Goal: Complete application form: Complete application form

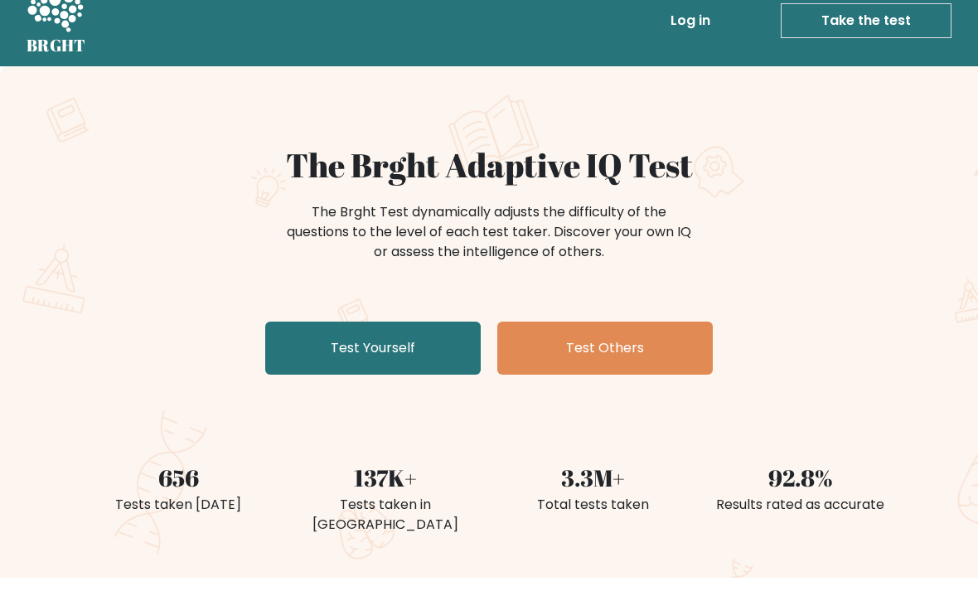
scroll to position [25, 0]
click at [386, 330] on link "Test Yourself" at bounding box center [373, 348] width 216 height 53
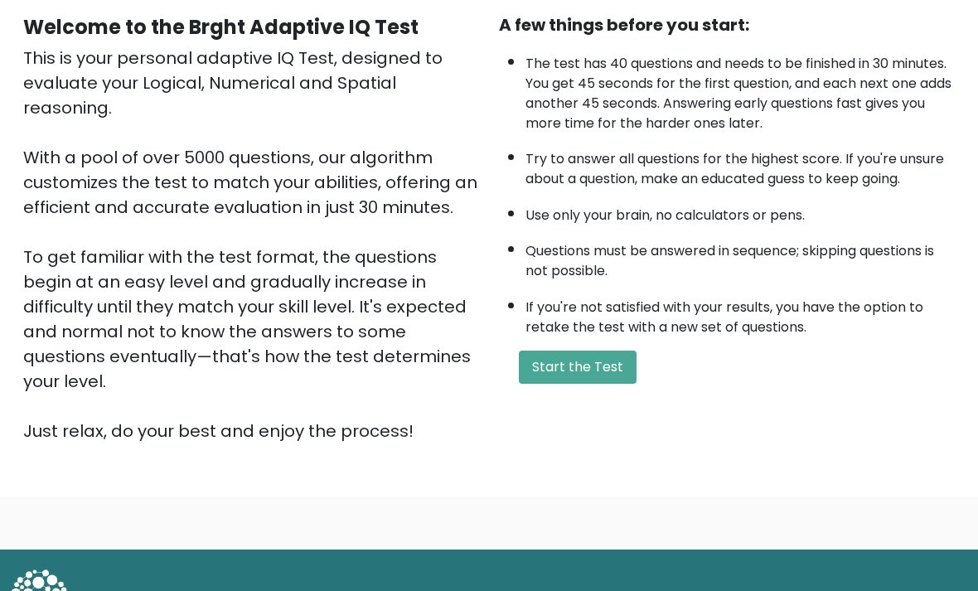
scroll to position [164, 0]
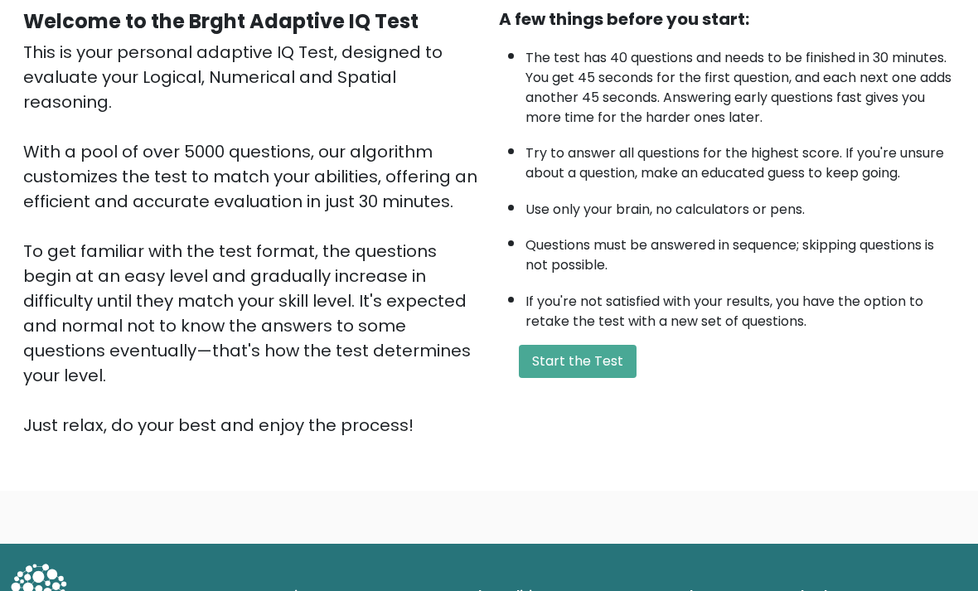
click at [599, 378] on button "Start the Test" at bounding box center [578, 361] width 118 height 33
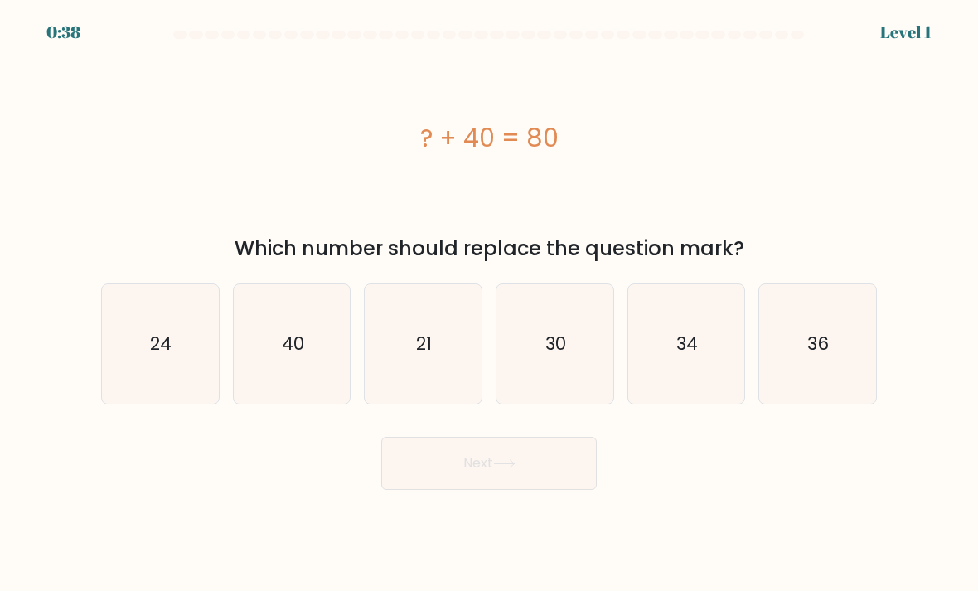
click at [310, 390] on icon "40" at bounding box center [292, 344] width 117 height 117
click at [489, 304] on input "b. 40" at bounding box center [489, 300] width 1 height 8
radio input "true"
click at [468, 490] on button "Next" at bounding box center [489, 463] width 216 height 53
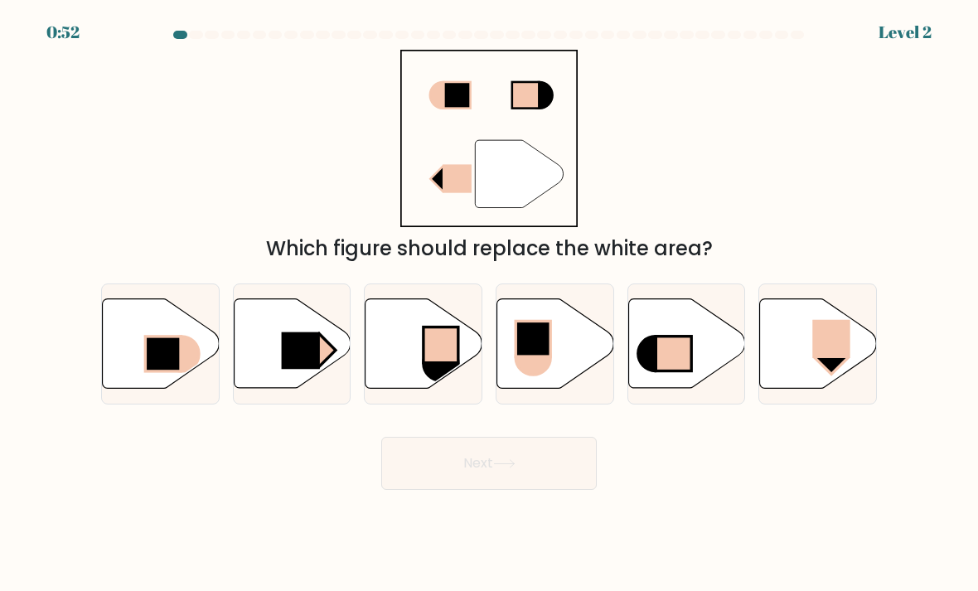
click at [176, 389] on icon at bounding box center [161, 344] width 117 height 90
click at [489, 304] on input "a." at bounding box center [489, 300] width 1 height 8
radio input "true"
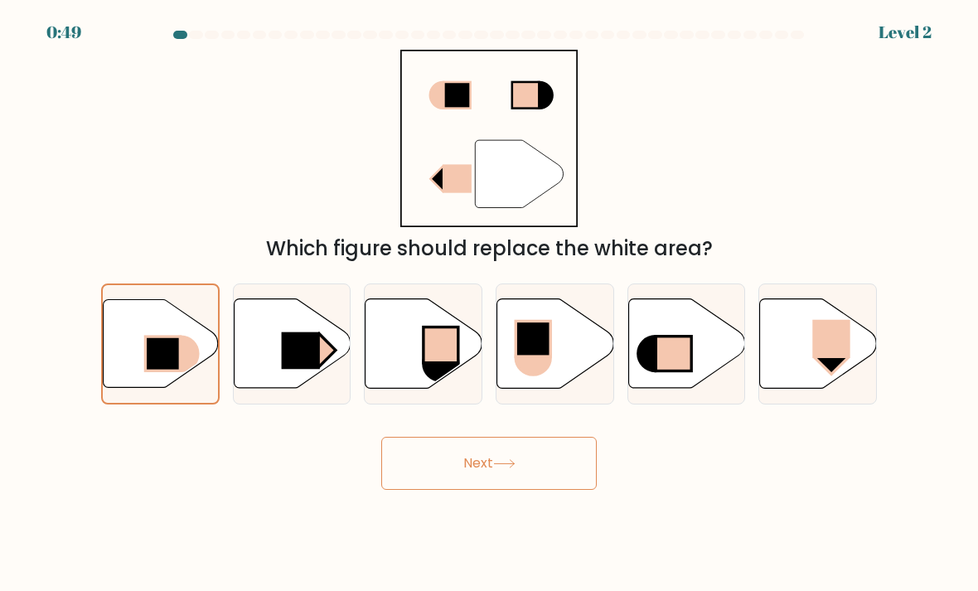
click at [304, 370] on rect at bounding box center [301, 350] width 38 height 37
click at [489, 304] on input "b." at bounding box center [489, 300] width 1 height 8
radio input "true"
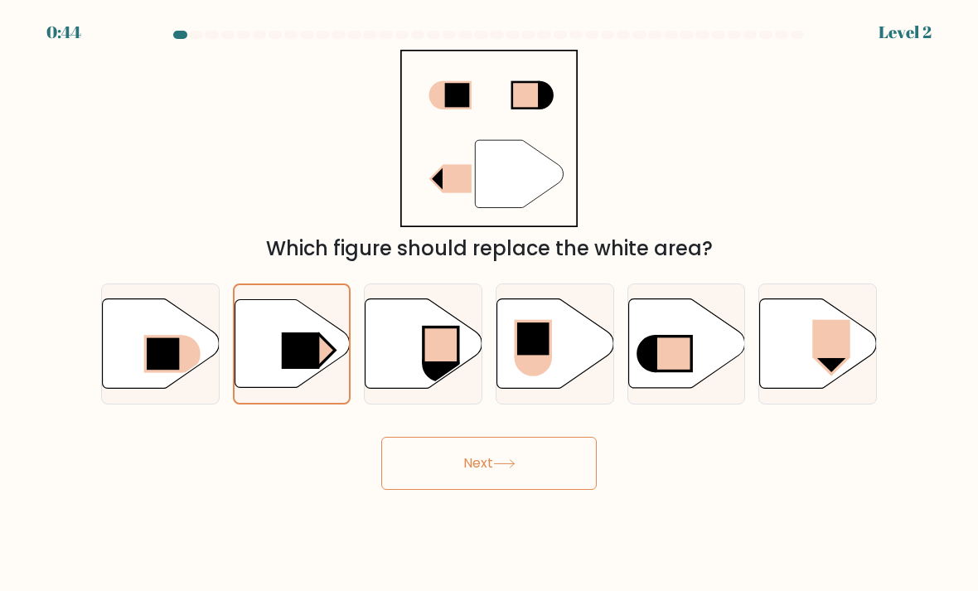
click at [457, 490] on button "Next" at bounding box center [489, 463] width 216 height 53
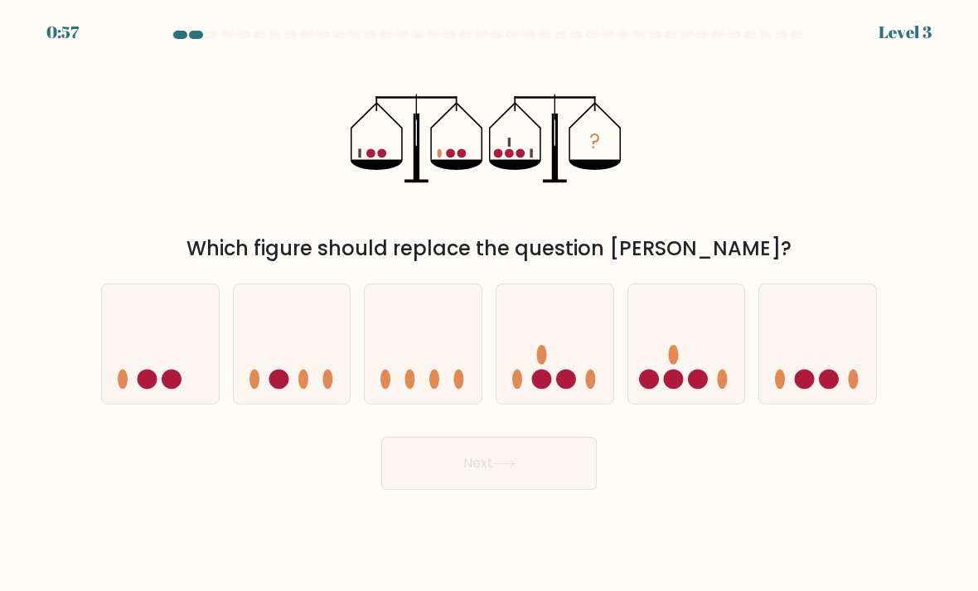
click at [689, 405] on div at bounding box center [687, 344] width 119 height 121
click at [490, 304] on input "e." at bounding box center [489, 300] width 1 height 8
radio input "true"
click at [579, 490] on button "Next" at bounding box center [489, 463] width 216 height 53
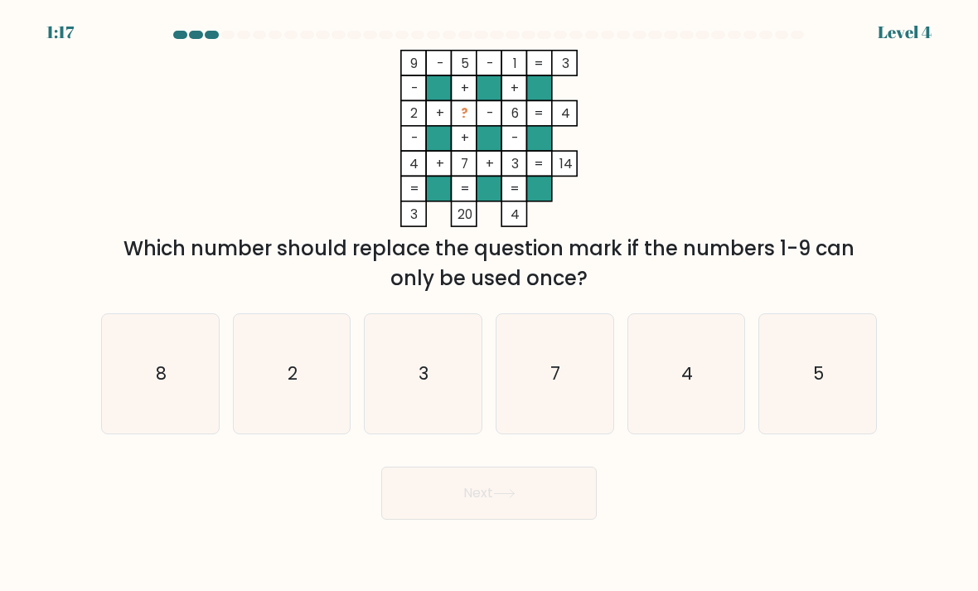
click at [174, 369] on icon "8" at bounding box center [160, 374] width 117 height 117
click at [489, 304] on input "a. 8" at bounding box center [489, 300] width 1 height 8
radio input "true"
click at [467, 498] on button "Next" at bounding box center [489, 493] width 216 height 53
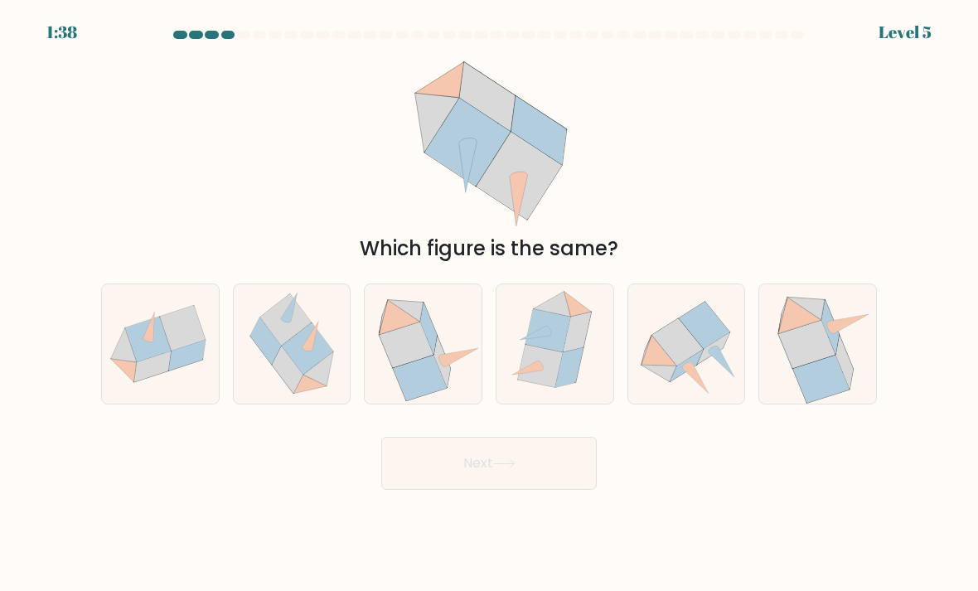
click at [566, 378] on icon at bounding box center [569, 367] width 28 height 40
click at [490, 304] on input "d." at bounding box center [489, 300] width 1 height 8
radio input "true"
click at [543, 485] on button "Next" at bounding box center [489, 463] width 216 height 53
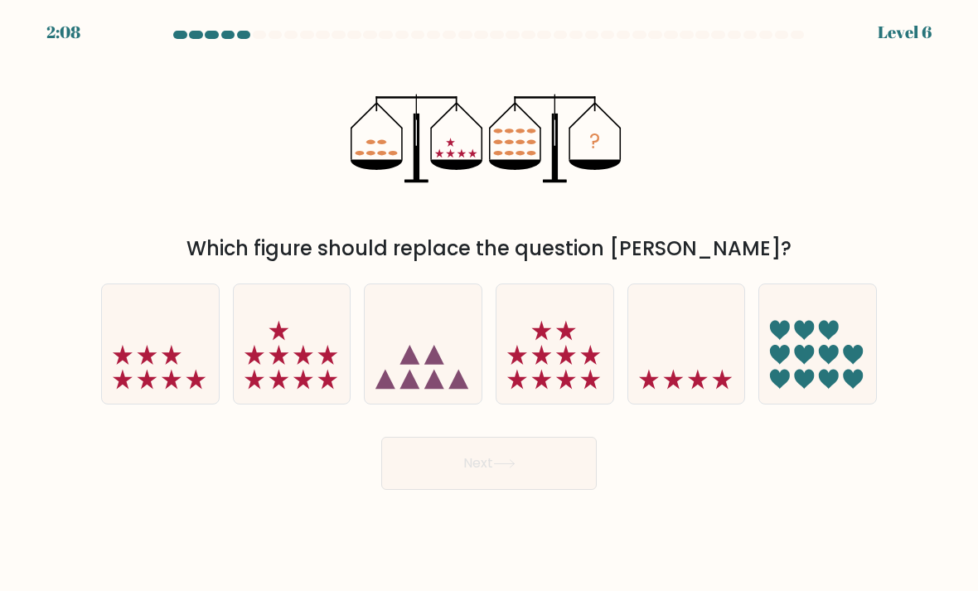
click at [564, 342] on icon at bounding box center [555, 344] width 117 height 97
click at [490, 304] on input "d." at bounding box center [489, 300] width 1 height 8
radio input "true"
click at [539, 478] on button "Next" at bounding box center [489, 463] width 216 height 53
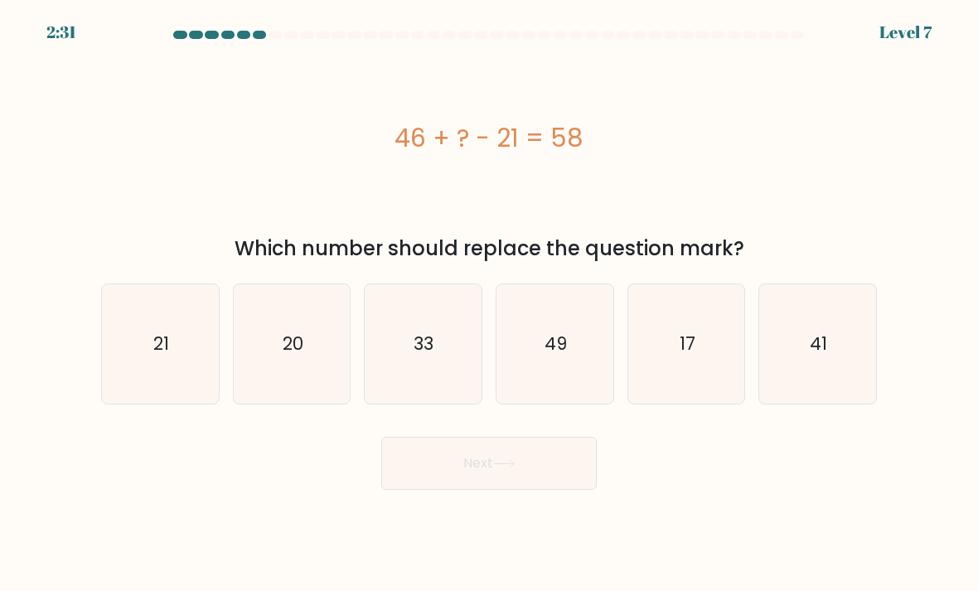
click at [419, 342] on icon "33" at bounding box center [423, 344] width 117 height 117
click at [489, 304] on input "c. 33" at bounding box center [489, 300] width 1 height 8
radio input "true"
click at [524, 478] on button "Next" at bounding box center [489, 463] width 216 height 53
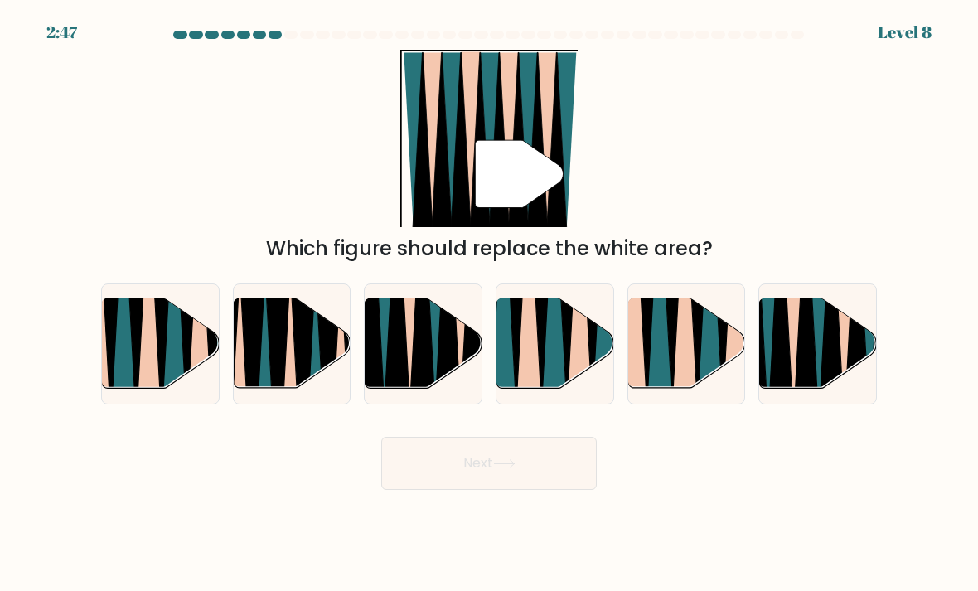
click at [432, 366] on icon at bounding box center [423, 300] width 27 height 234
click at [489, 304] on input "c." at bounding box center [489, 300] width 1 height 8
radio input "true"
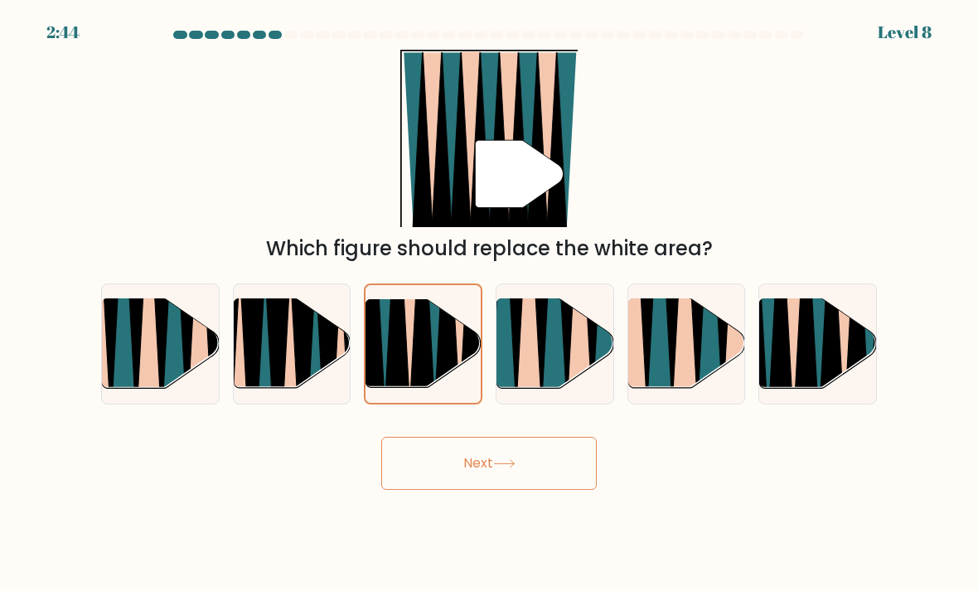
click at [537, 490] on button "Next" at bounding box center [489, 463] width 216 height 53
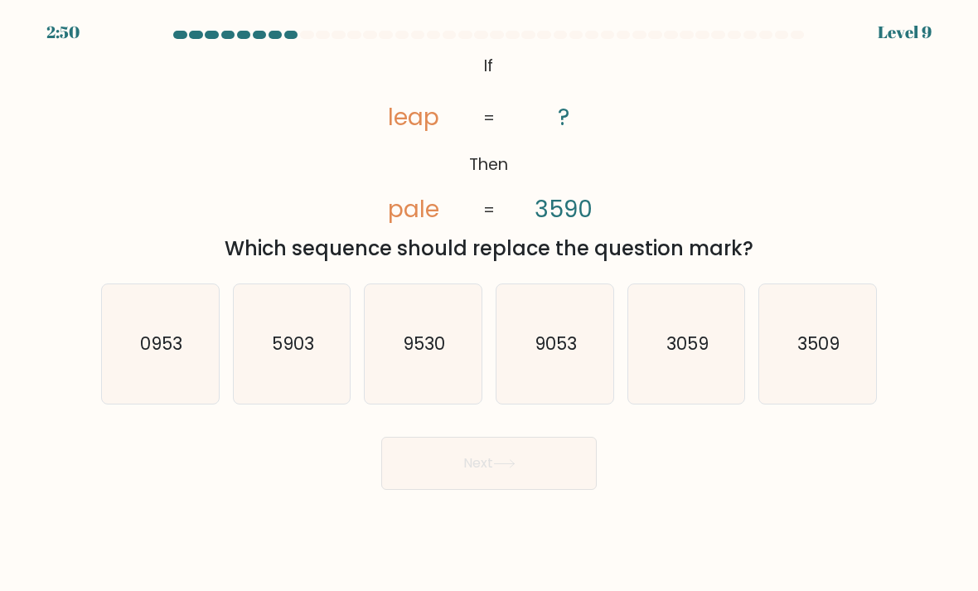
click at [550, 341] on icon "9053" at bounding box center [555, 344] width 117 height 117
click at [490, 304] on input "d. 9053" at bounding box center [489, 300] width 1 height 8
radio input "true"
click at [537, 481] on button "Next" at bounding box center [489, 463] width 216 height 53
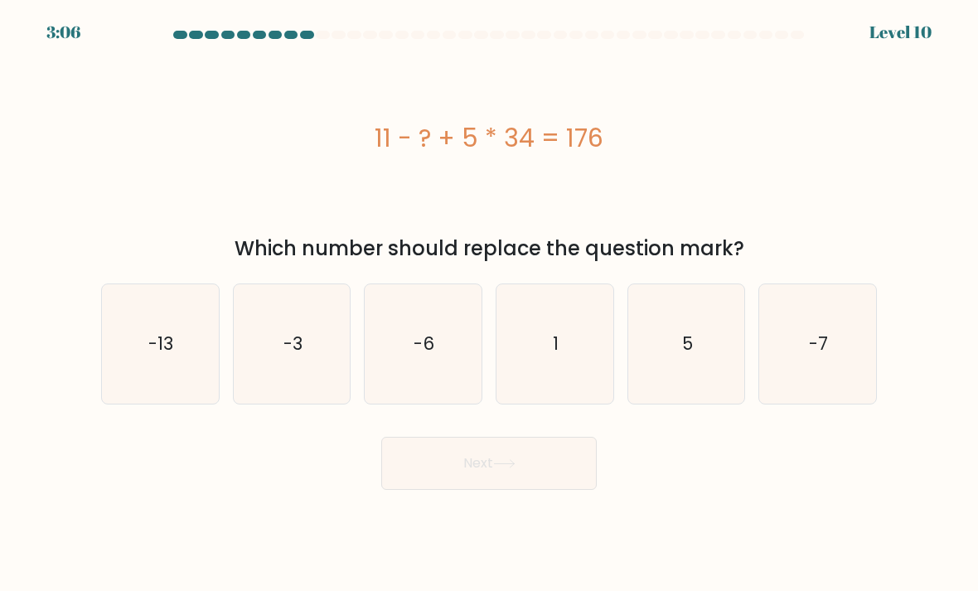
click at [672, 403] on icon "5" at bounding box center [686, 344] width 117 height 117
click at [490, 304] on input "e. 5" at bounding box center [489, 300] width 1 height 8
radio input "true"
click at [434, 490] on button "Next" at bounding box center [489, 463] width 216 height 53
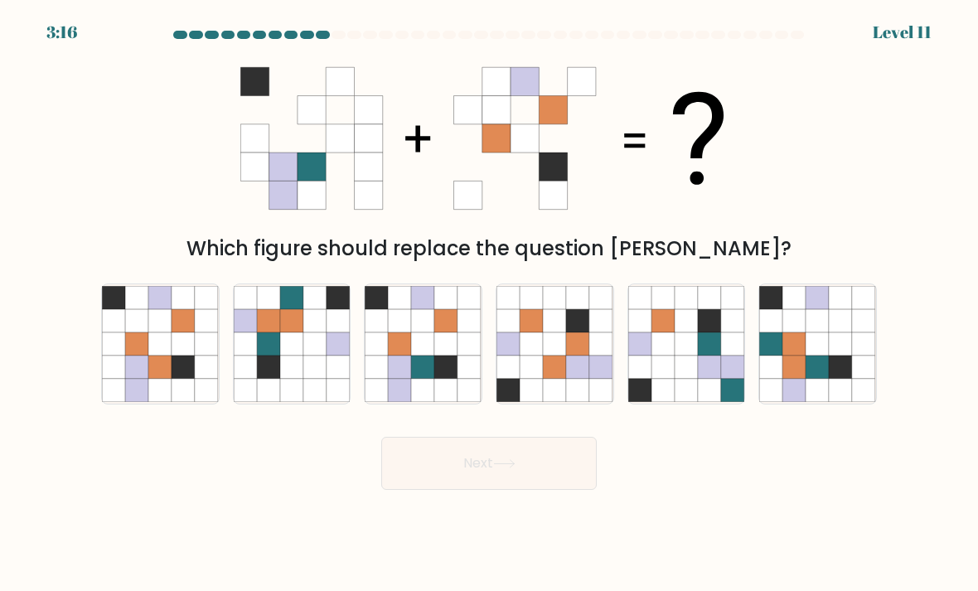
click at [424, 379] on icon at bounding box center [423, 367] width 23 height 23
click at [489, 304] on input "c." at bounding box center [489, 300] width 1 height 8
radio input "true"
click at [478, 478] on button "Next" at bounding box center [489, 463] width 216 height 53
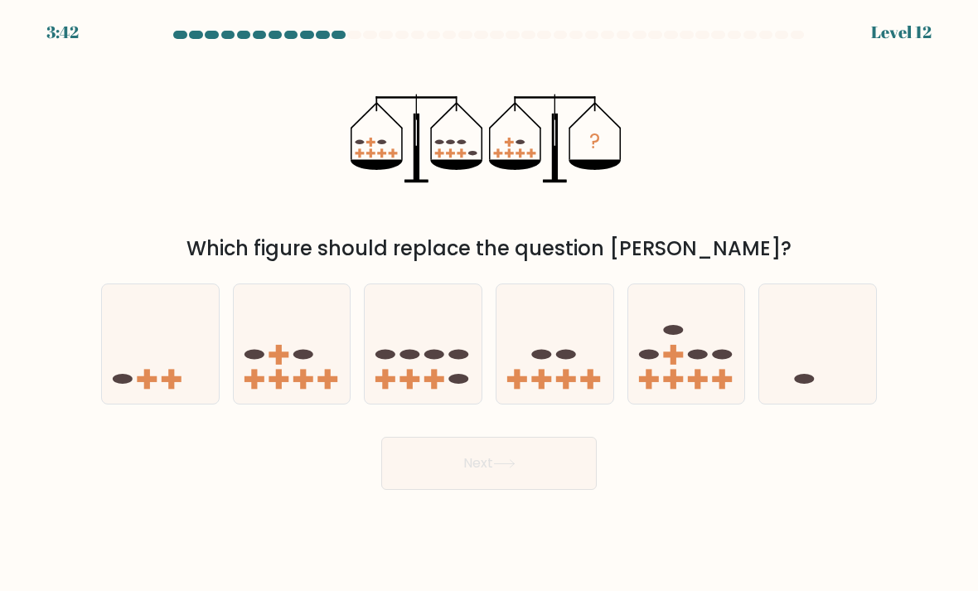
click at [688, 382] on rect at bounding box center [698, 379] width 20 height 6
click at [490, 304] on input "e." at bounding box center [489, 300] width 1 height 8
radio input "true"
click at [536, 484] on button "Next" at bounding box center [489, 463] width 216 height 53
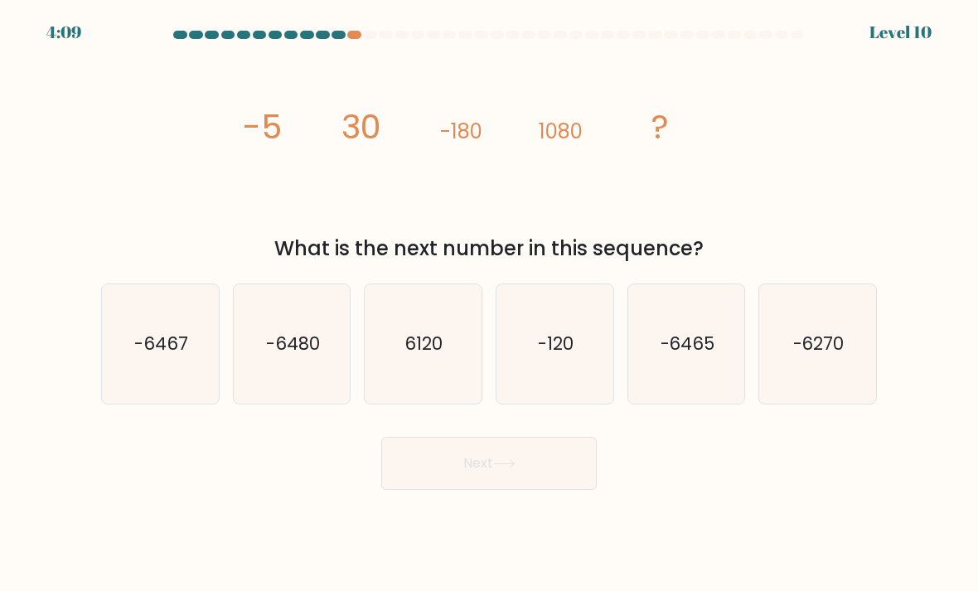
click at [433, 398] on icon "6120" at bounding box center [423, 344] width 117 height 117
click at [489, 304] on input "c. 6120" at bounding box center [489, 300] width 1 height 8
radio input "true"
click at [522, 490] on button "Next" at bounding box center [489, 463] width 216 height 53
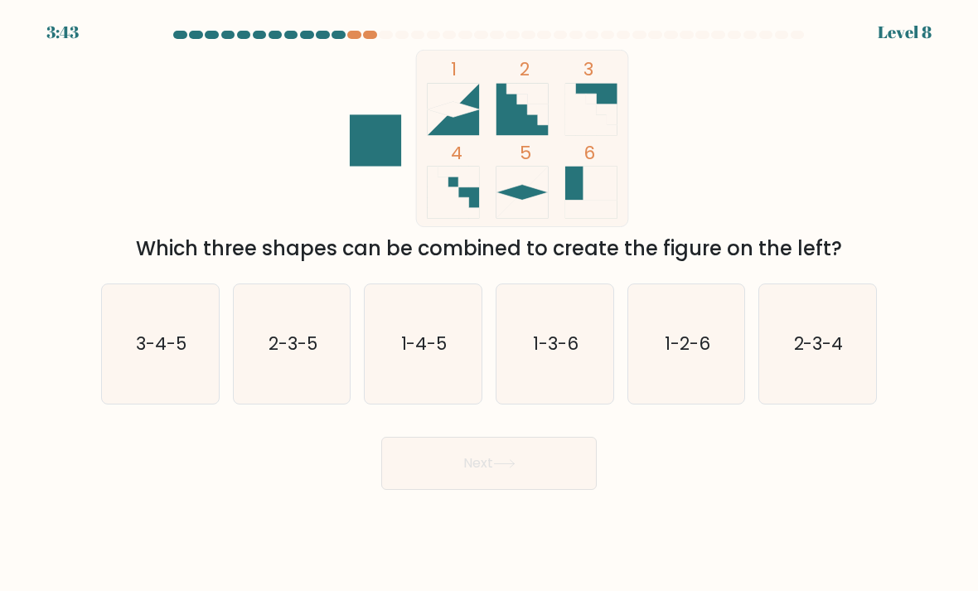
click at [835, 340] on icon "2-3-4" at bounding box center [817, 344] width 117 height 117
click at [490, 304] on input "f. 2-3-4" at bounding box center [489, 300] width 1 height 8
radio input "true"
click at [570, 483] on button "Next" at bounding box center [489, 463] width 216 height 53
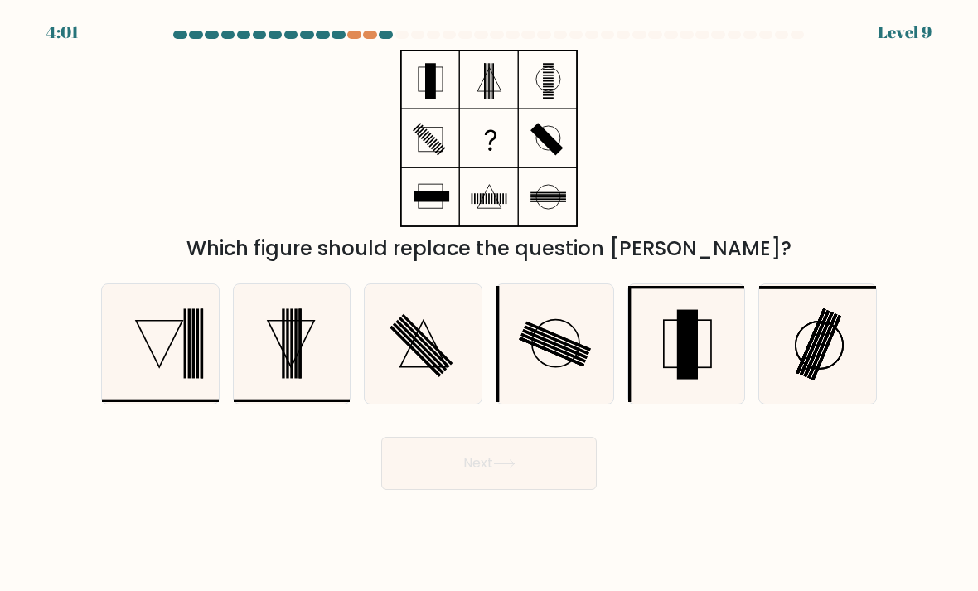
click at [457, 357] on icon at bounding box center [423, 344] width 117 height 117
click at [489, 304] on input "c." at bounding box center [489, 300] width 1 height 8
radio input "true"
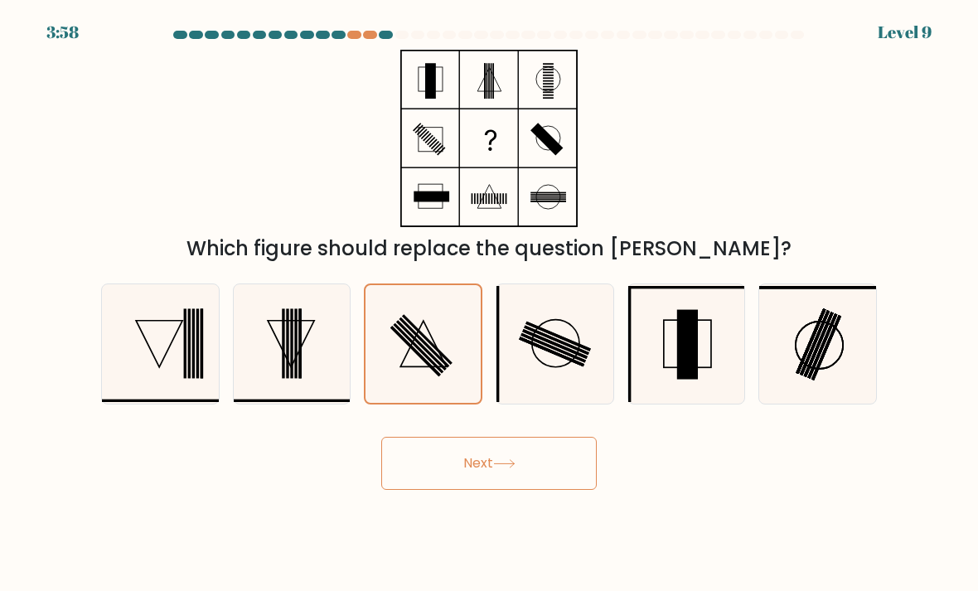
click at [565, 479] on button "Next" at bounding box center [489, 463] width 216 height 53
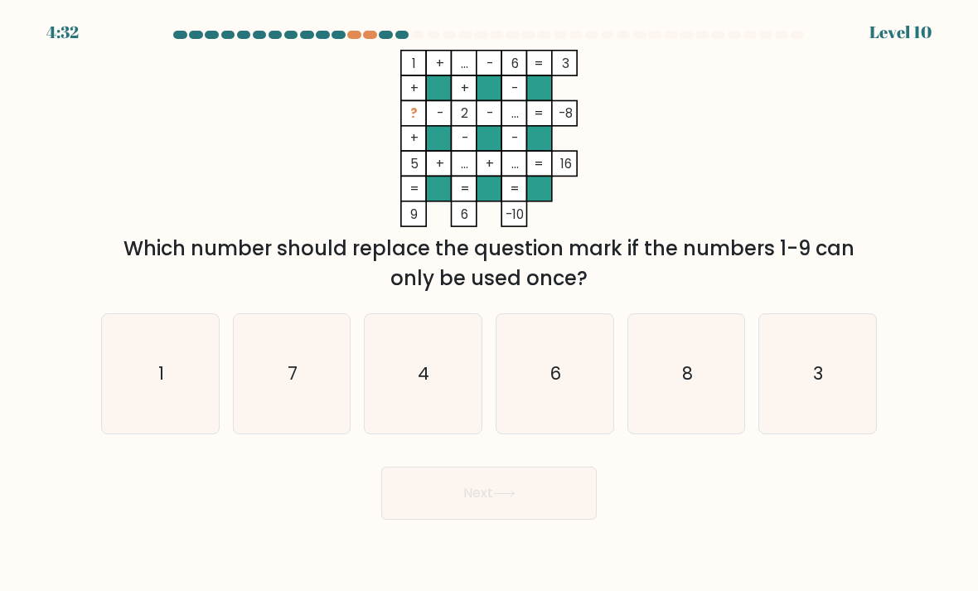
click at [424, 380] on text "4" at bounding box center [425, 373] width 12 height 24
click at [489, 304] on input "c. 4" at bounding box center [489, 300] width 1 height 8
radio input "true"
click at [423, 511] on button "Next" at bounding box center [489, 493] width 216 height 53
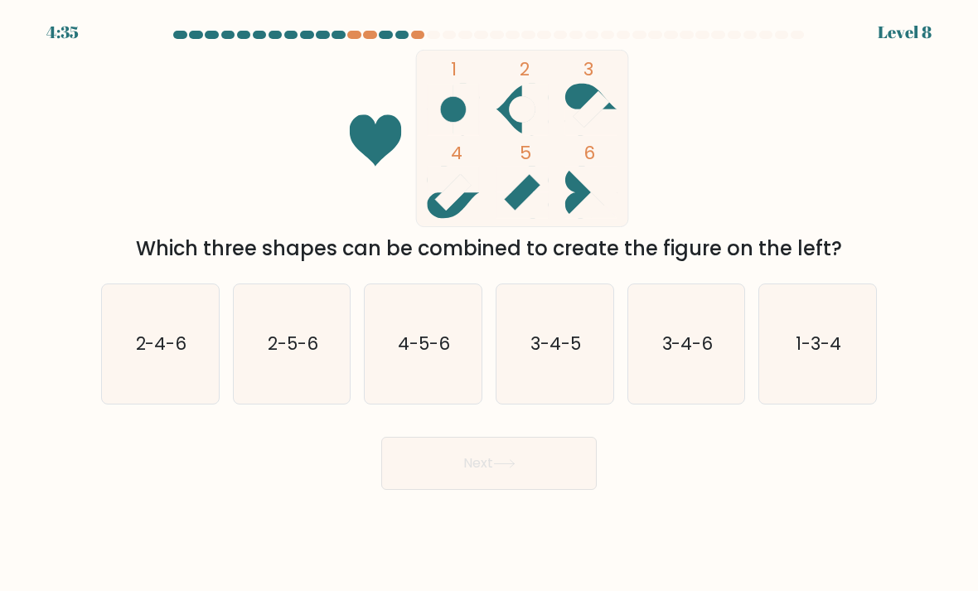
click at [570, 339] on icon "3-4-5" at bounding box center [555, 344] width 117 height 117
click at [490, 304] on input "d. 3-4-5" at bounding box center [489, 300] width 1 height 8
radio input "true"
click at [543, 474] on button "Next" at bounding box center [489, 463] width 216 height 53
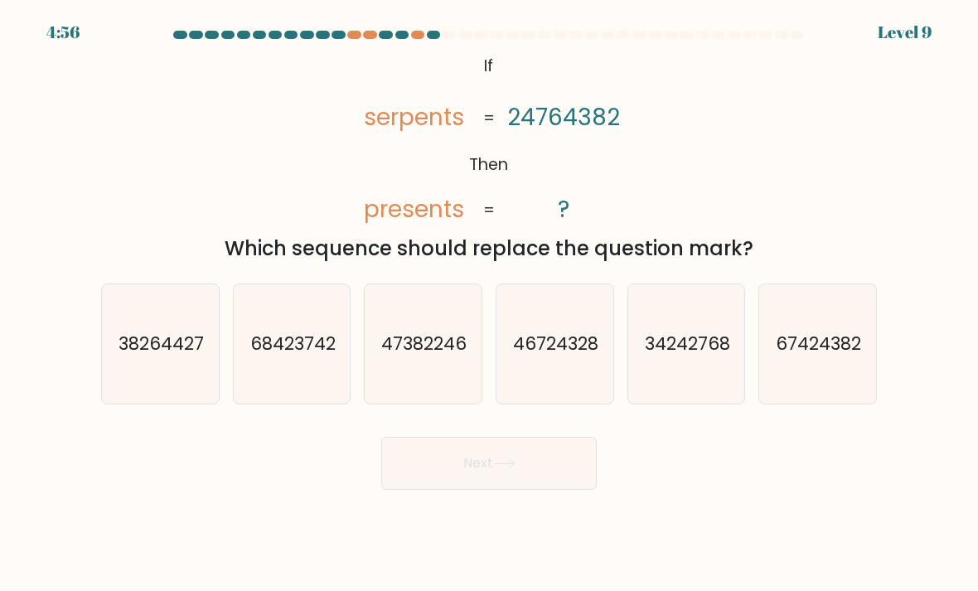
click at [829, 325] on icon "67424382" at bounding box center [817, 344] width 117 height 117
click at [490, 304] on input "f. 67424382" at bounding box center [489, 300] width 1 height 8
radio input "true"
click at [417, 474] on button "Next" at bounding box center [489, 463] width 216 height 53
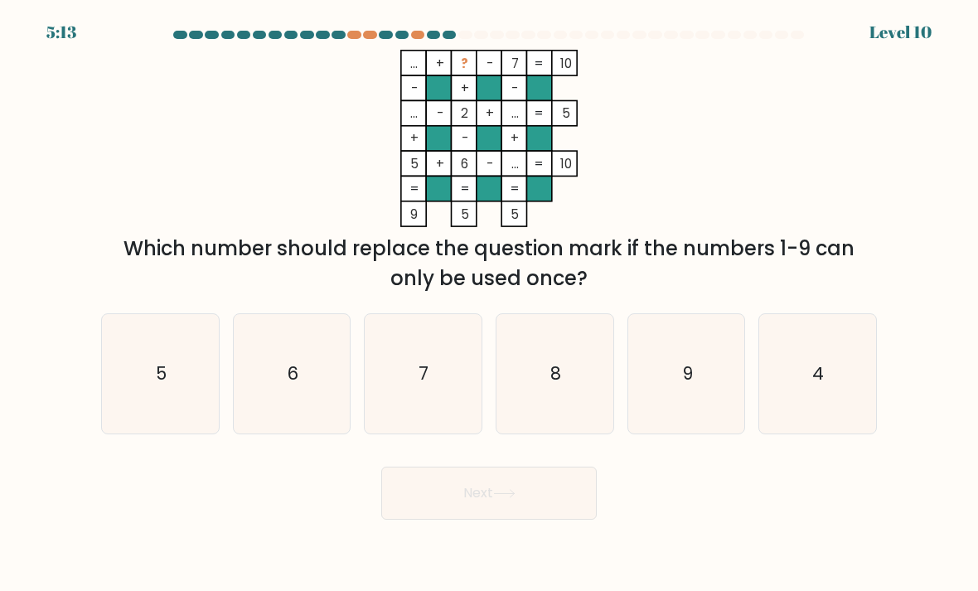
click at [701, 389] on icon "9" at bounding box center [686, 374] width 117 height 117
click at [490, 304] on input "e. 9" at bounding box center [489, 300] width 1 height 8
radio input "true"
click at [426, 515] on button "Next" at bounding box center [489, 493] width 216 height 53
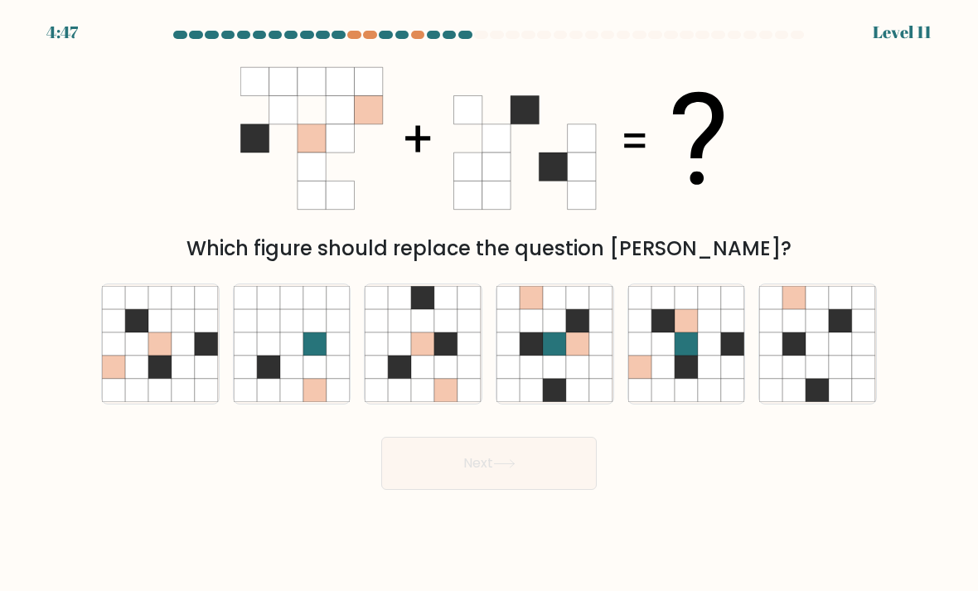
click at [177, 376] on icon at bounding box center [183, 367] width 23 height 23
click at [489, 304] on input "a." at bounding box center [489, 300] width 1 height 8
radio input "true"
click at [508, 488] on button "Next" at bounding box center [489, 463] width 216 height 53
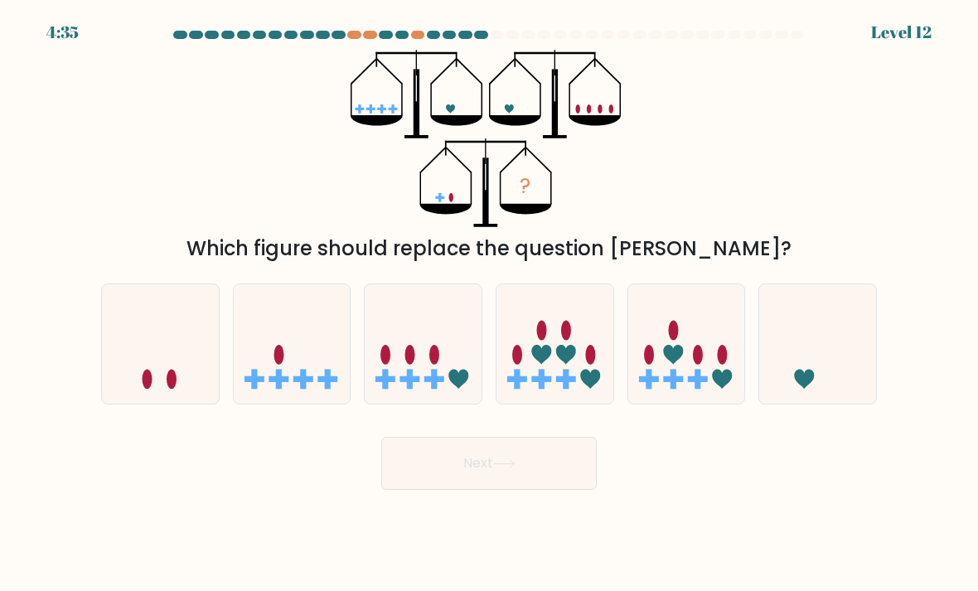
click at [861, 433] on form at bounding box center [489, 260] width 978 height 459
click at [824, 393] on icon at bounding box center [817, 344] width 117 height 97
click at [490, 304] on input "f." at bounding box center [489, 300] width 1 height 8
radio input "true"
click at [543, 487] on button "Next" at bounding box center [489, 463] width 216 height 53
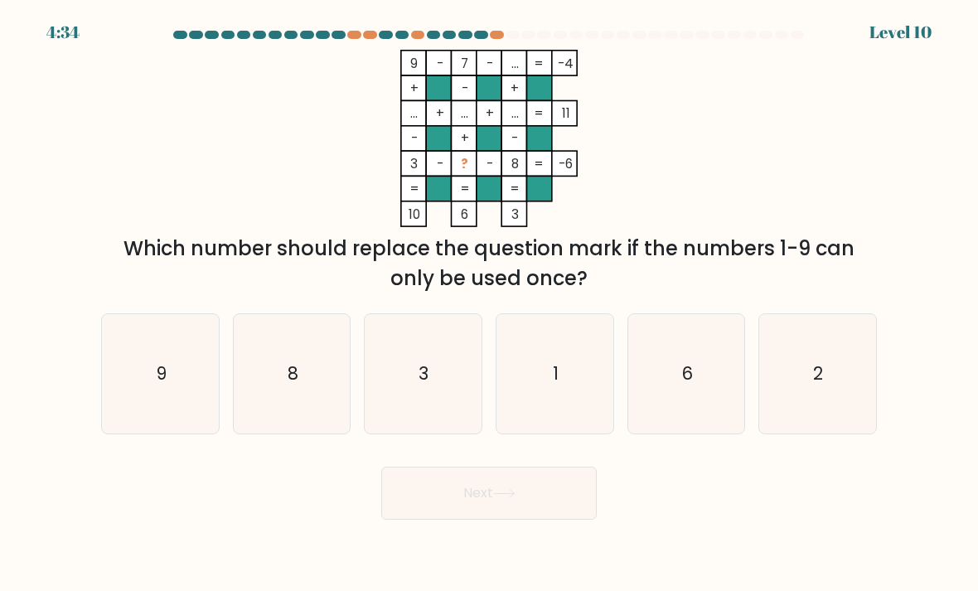
click at [574, 433] on icon "1" at bounding box center [555, 374] width 117 height 117
click at [490, 304] on input "d. 1" at bounding box center [489, 300] width 1 height 8
radio input "true"
click at [555, 507] on button "Next" at bounding box center [489, 493] width 216 height 53
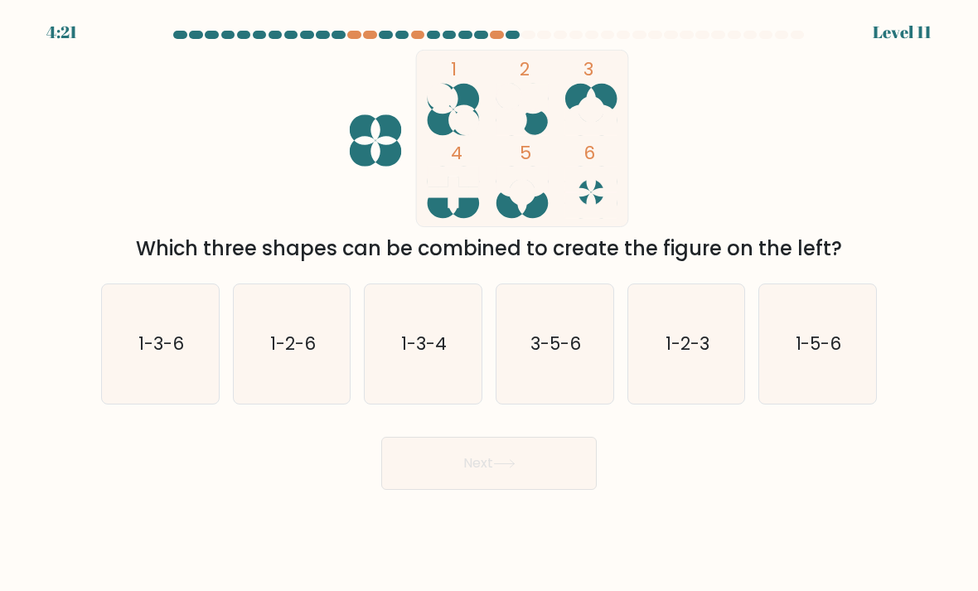
click at [798, 380] on icon "1-5-6" at bounding box center [817, 344] width 117 height 117
click at [490, 304] on input "f. 1-5-6" at bounding box center [489, 300] width 1 height 8
radio input "true"
click at [559, 470] on button "Next" at bounding box center [489, 463] width 216 height 53
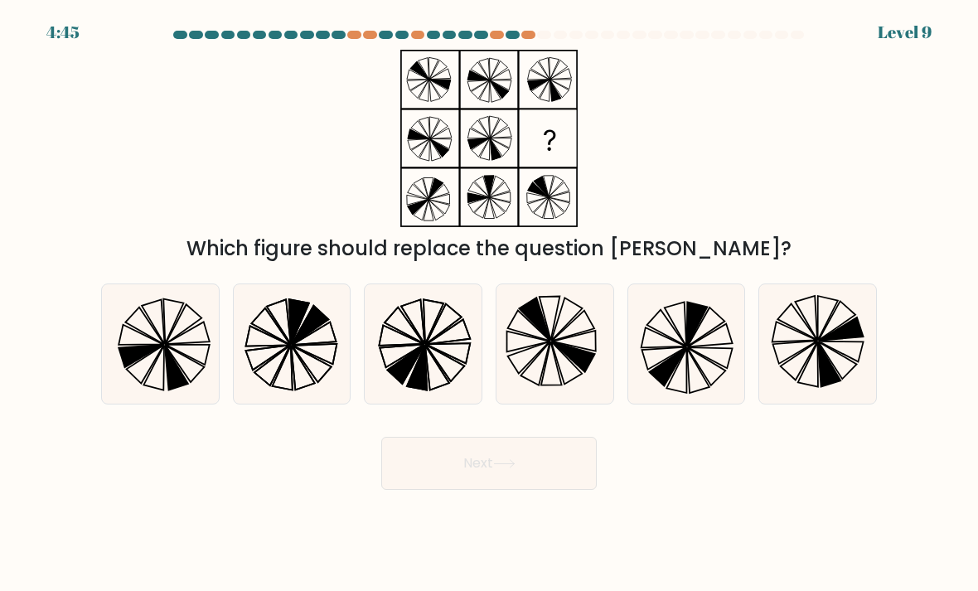
click at [449, 336] on icon at bounding box center [423, 344] width 117 height 117
click at [489, 304] on input "c." at bounding box center [489, 300] width 1 height 8
radio input "true"
click at [556, 471] on button "Next" at bounding box center [489, 463] width 216 height 53
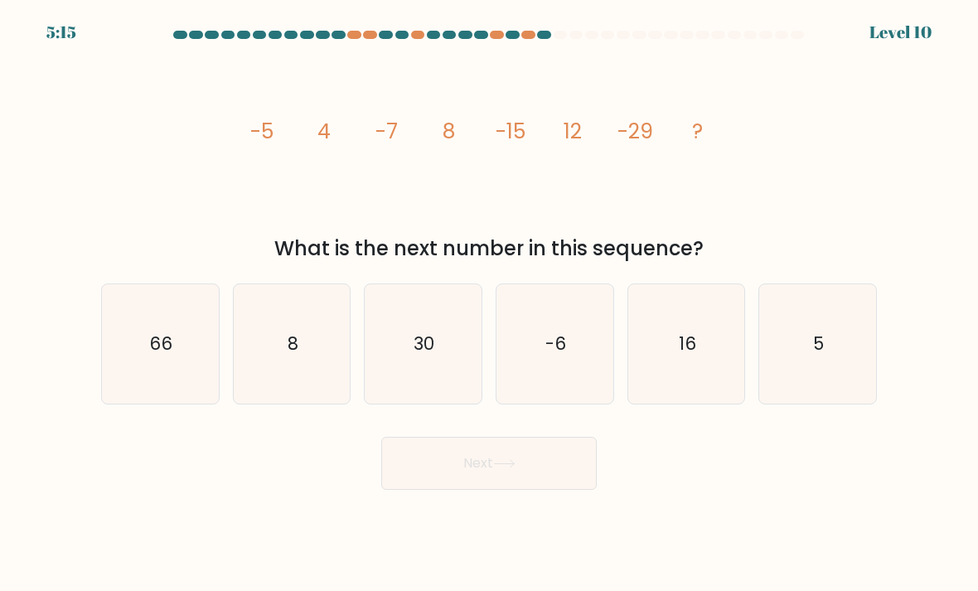
click at [696, 334] on icon "16" at bounding box center [686, 344] width 117 height 117
click at [490, 304] on input "e. 16" at bounding box center [489, 300] width 1 height 8
radio input "true"
click at [569, 479] on button "Next" at bounding box center [489, 463] width 216 height 53
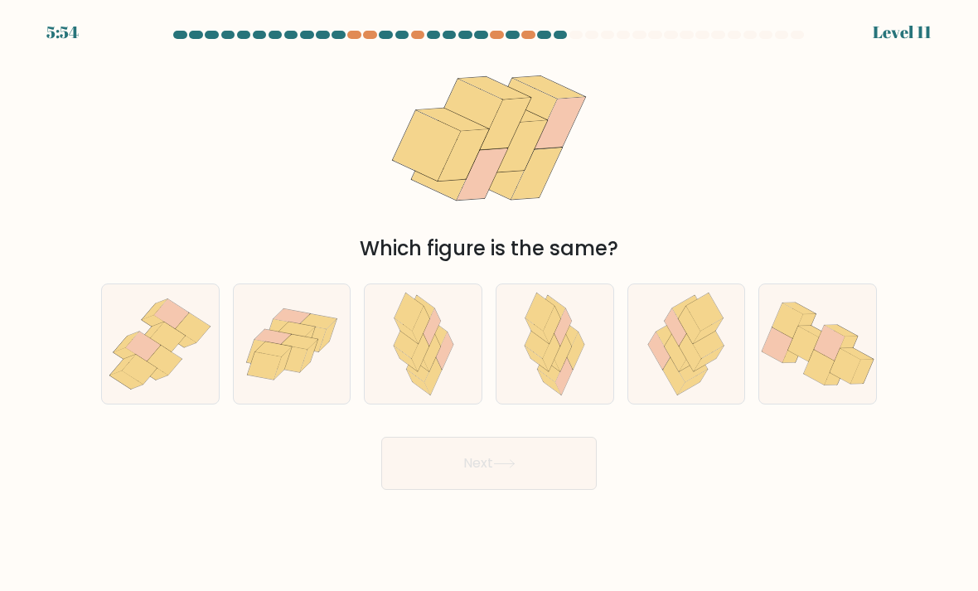
click at [546, 369] on icon at bounding box center [551, 352] width 17 height 37
click at [490, 304] on input "d." at bounding box center [489, 300] width 1 height 8
radio input "true"
click at [558, 478] on button "Next" at bounding box center [489, 463] width 216 height 53
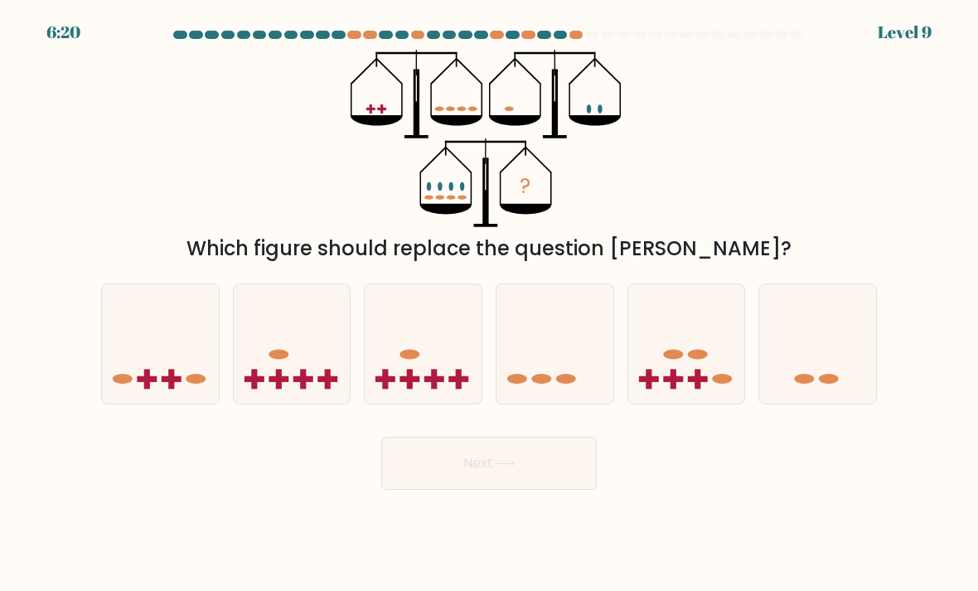
click at [177, 366] on icon at bounding box center [160, 344] width 117 height 97
click at [489, 304] on input "a." at bounding box center [489, 300] width 1 height 8
radio input "true"
click at [478, 485] on button "Next" at bounding box center [489, 463] width 216 height 53
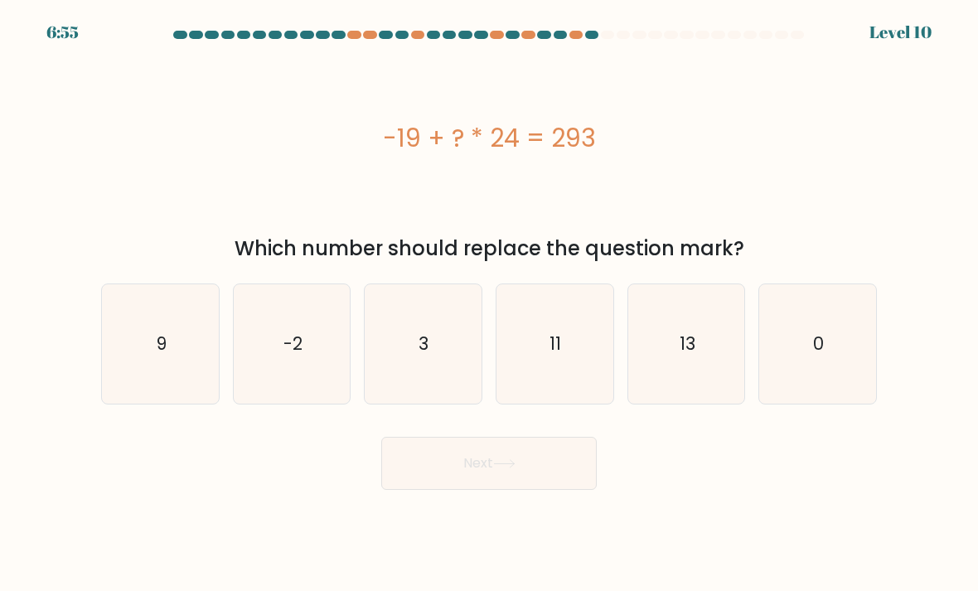
click at [564, 346] on icon "11" at bounding box center [555, 344] width 117 height 117
click at [490, 304] on input "d. 11" at bounding box center [489, 300] width 1 height 8
radio input "true"
click at [532, 453] on button "Next" at bounding box center [489, 463] width 216 height 53
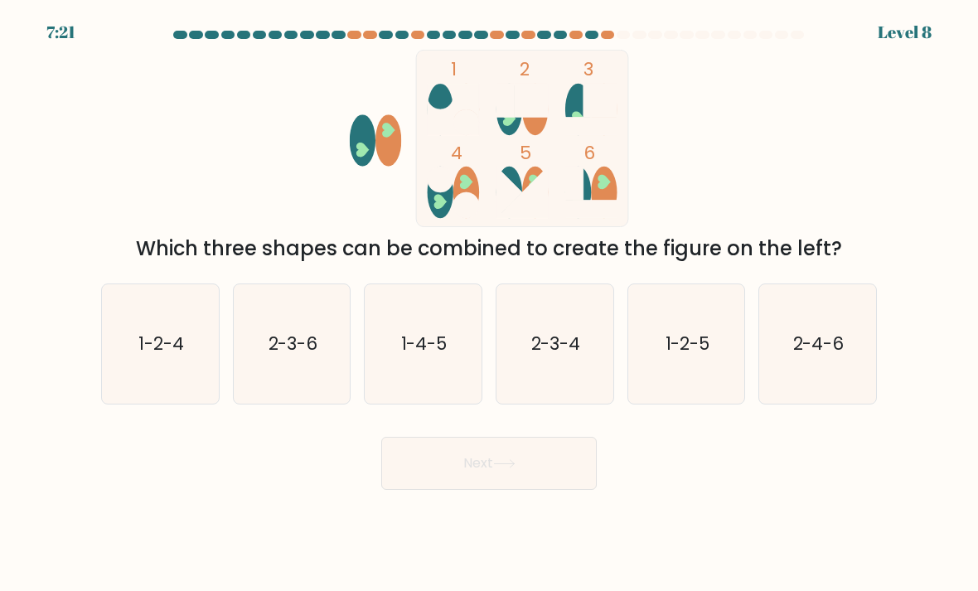
click at [319, 313] on icon "2-3-6" at bounding box center [292, 344] width 117 height 117
click at [489, 304] on input "b. 2-3-6" at bounding box center [489, 300] width 1 height 8
radio input "true"
click at [537, 479] on button "Next" at bounding box center [489, 463] width 216 height 53
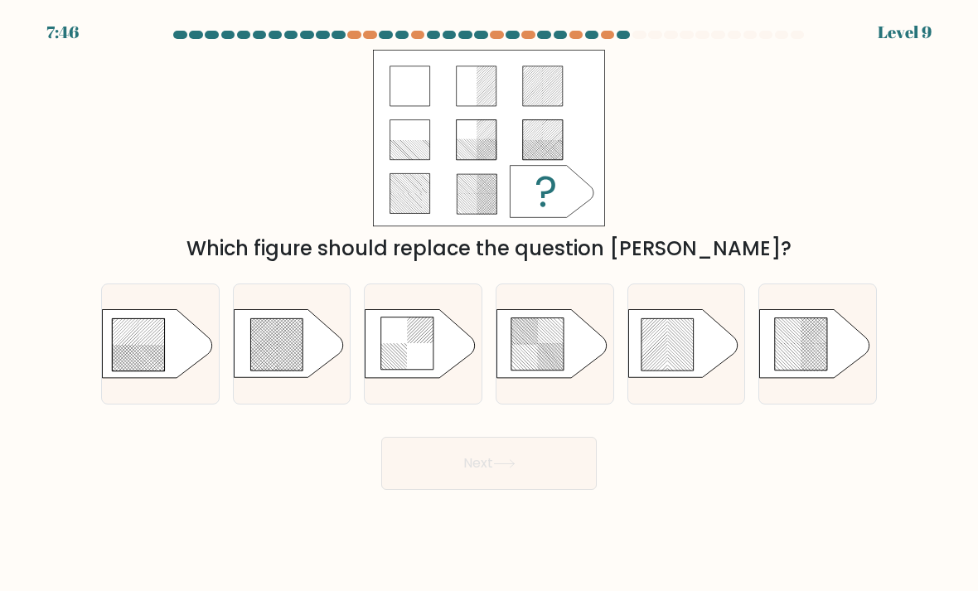
click at [331, 359] on icon at bounding box center [288, 344] width 109 height 68
click at [489, 304] on input "b." at bounding box center [489, 300] width 1 height 8
radio input "true"
click at [537, 484] on button "Next" at bounding box center [489, 463] width 216 height 53
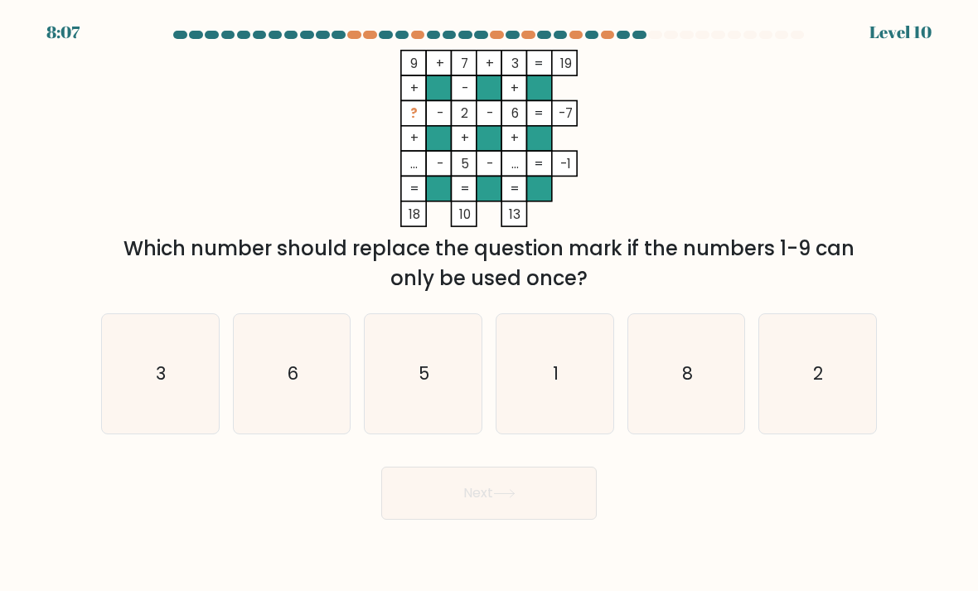
click at [564, 345] on icon "1" at bounding box center [555, 374] width 117 height 117
click at [490, 304] on input "d. 1" at bounding box center [489, 300] width 1 height 8
radio input "true"
click at [561, 503] on button "Next" at bounding box center [489, 493] width 216 height 53
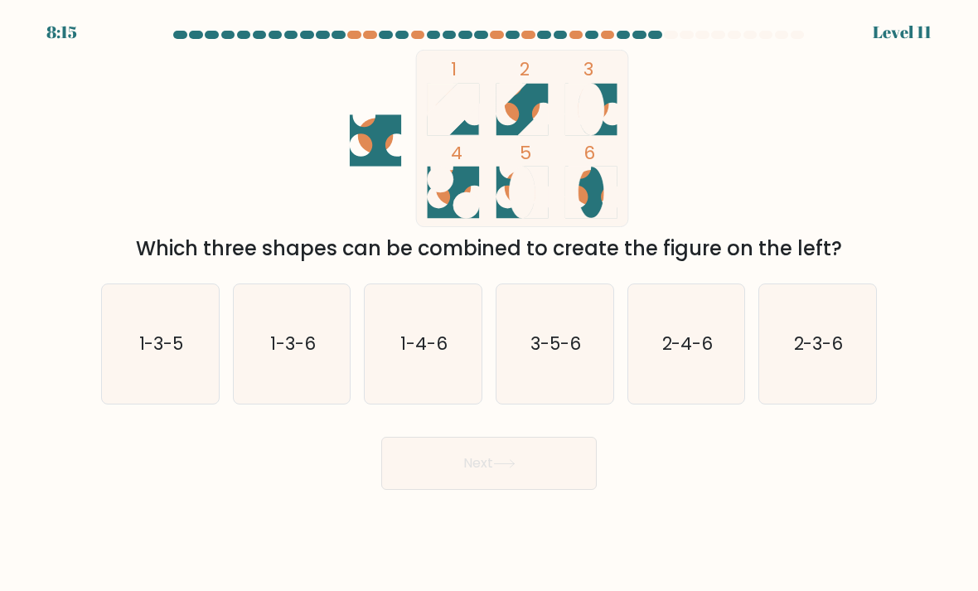
click at [556, 354] on text "3-5-6" at bounding box center [556, 344] width 51 height 24
click at [490, 304] on input "d. 3-5-6" at bounding box center [489, 300] width 1 height 8
radio input "true"
click at [560, 478] on button "Next" at bounding box center [489, 463] width 216 height 53
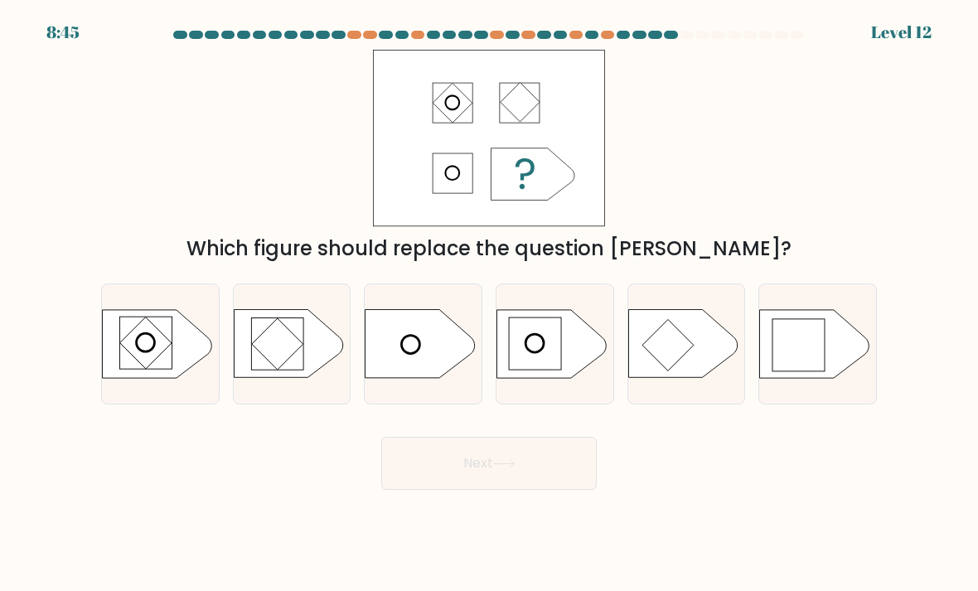
click at [580, 354] on icon at bounding box center [551, 344] width 109 height 68
click at [490, 304] on input "d." at bounding box center [489, 300] width 1 height 8
radio input "true"
click at [569, 490] on button "Next" at bounding box center [489, 463] width 216 height 53
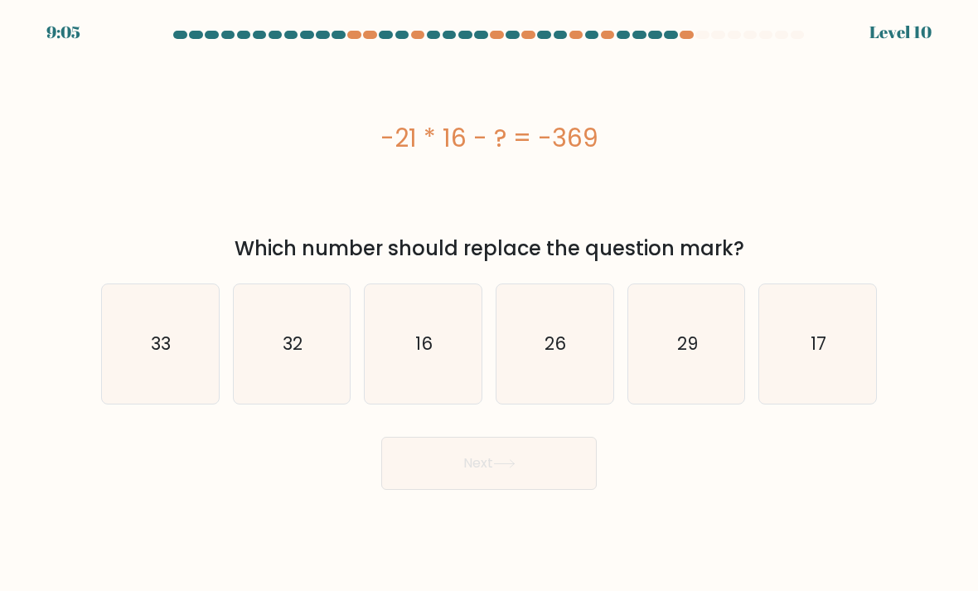
click at [846, 401] on icon "17" at bounding box center [817, 344] width 117 height 117
click at [490, 304] on input "f. 17" at bounding box center [489, 300] width 1 height 8
radio input "true"
click at [552, 473] on button "Next" at bounding box center [489, 463] width 216 height 53
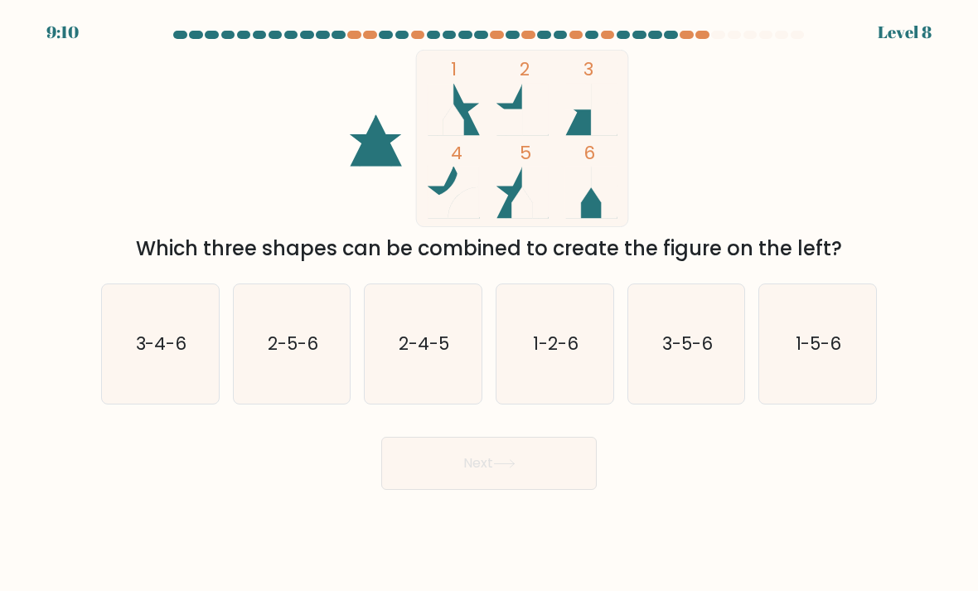
click at [574, 395] on icon "1-2-6" at bounding box center [555, 344] width 117 height 117
click at [490, 304] on input "d. 1-2-6" at bounding box center [489, 300] width 1 height 8
radio input "true"
click at [531, 490] on button "Next" at bounding box center [489, 463] width 216 height 53
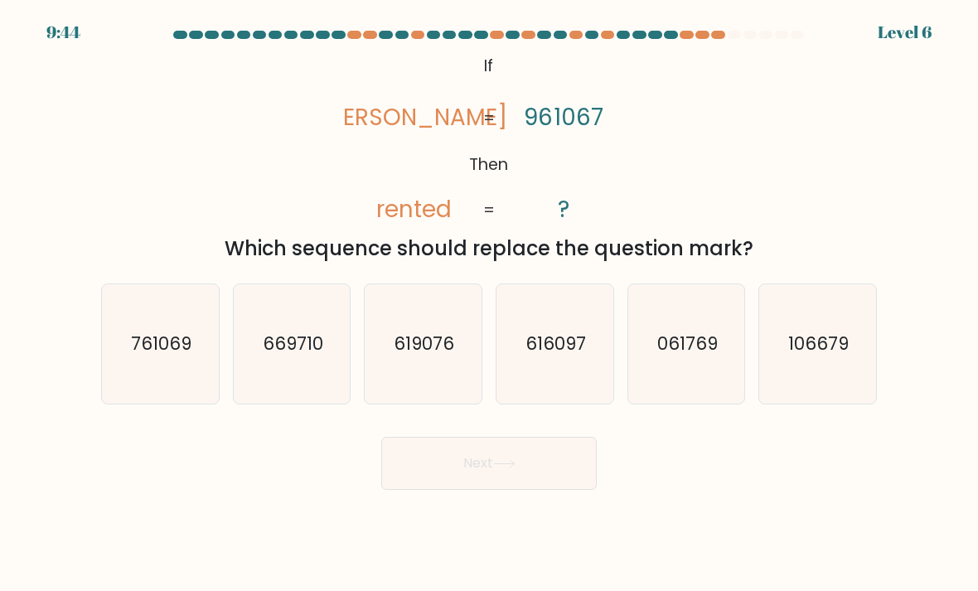
click at [182, 378] on icon "761069" at bounding box center [160, 344] width 117 height 117
click at [489, 304] on input "a. 761069" at bounding box center [489, 300] width 1 height 8
radio input "true"
click at [443, 486] on button "Next" at bounding box center [489, 463] width 216 height 53
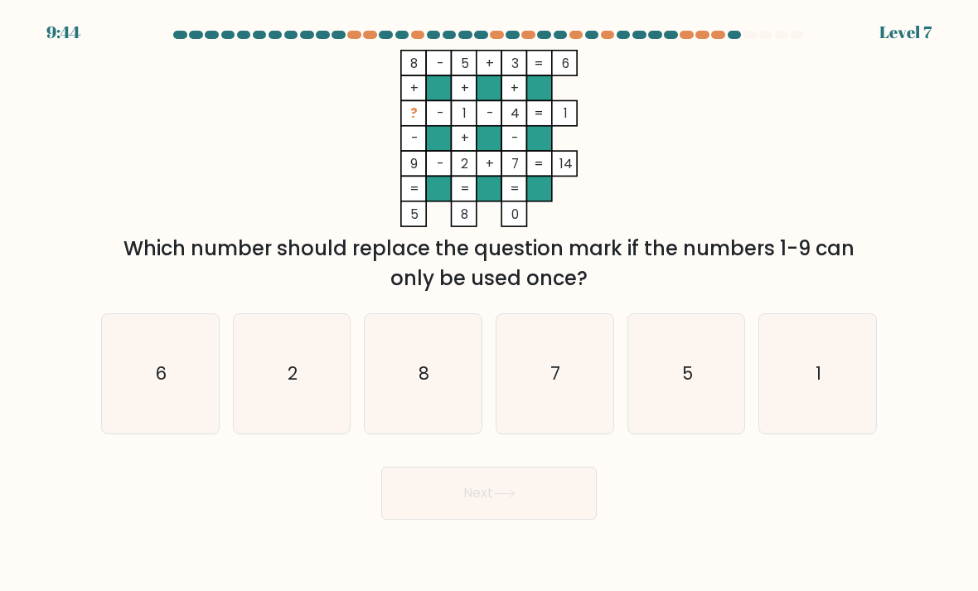
click at [151, 406] on icon "6" at bounding box center [160, 374] width 117 height 117
click at [489, 304] on input "a. 6" at bounding box center [489, 300] width 1 height 8
radio input "true"
click at [470, 499] on button "Next" at bounding box center [489, 493] width 216 height 53
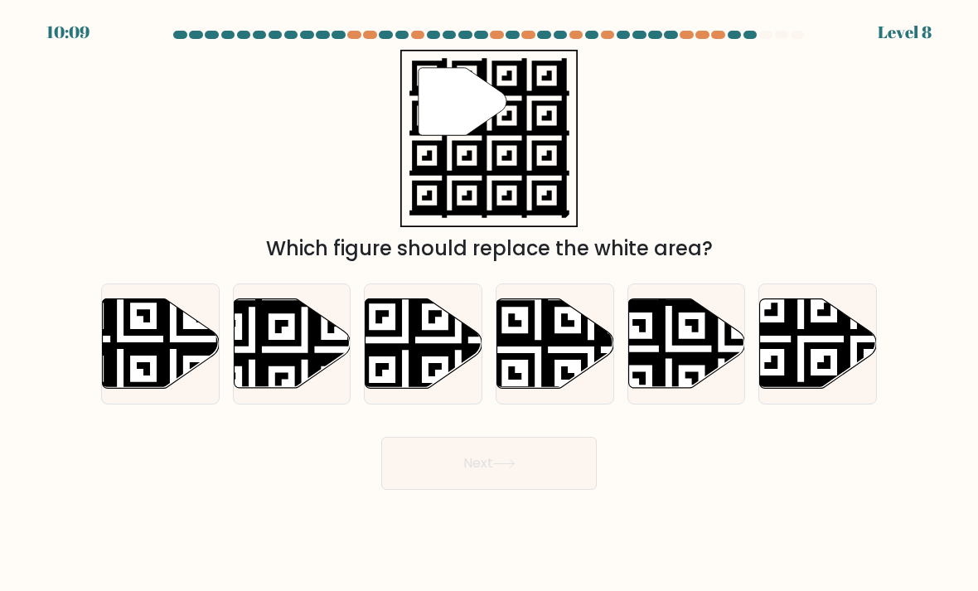
click at [428, 384] on icon at bounding box center [424, 344] width 117 height 90
click at [489, 304] on input "c." at bounding box center [489, 300] width 1 height 8
radio input "true"
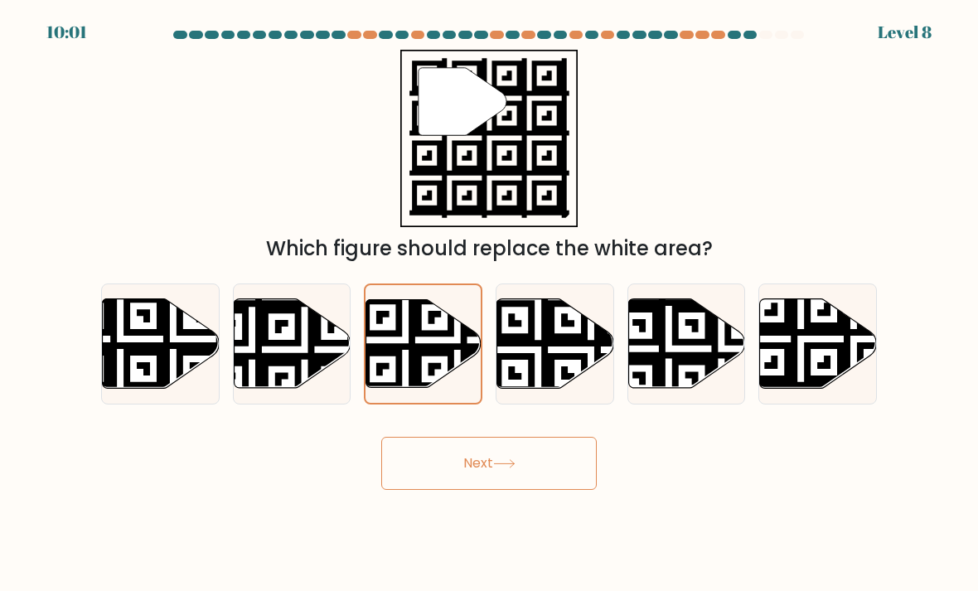
click at [502, 468] on icon at bounding box center [504, 463] width 22 height 9
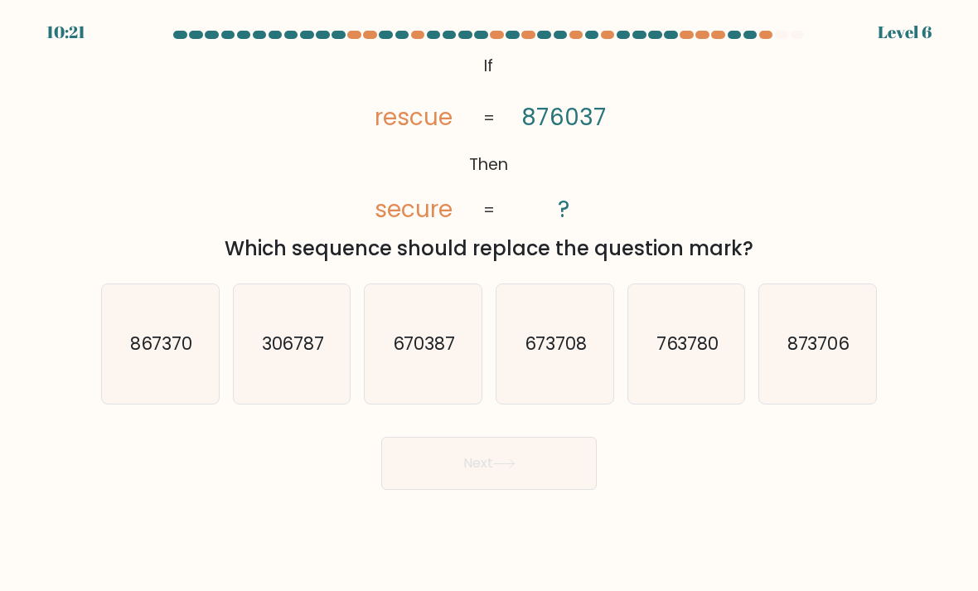
click at [447, 403] on icon "670387" at bounding box center [423, 344] width 117 height 117
click at [489, 304] on input "c. 670387" at bounding box center [489, 300] width 1 height 8
radio input "true"
click at [458, 490] on button "Next" at bounding box center [489, 463] width 216 height 53
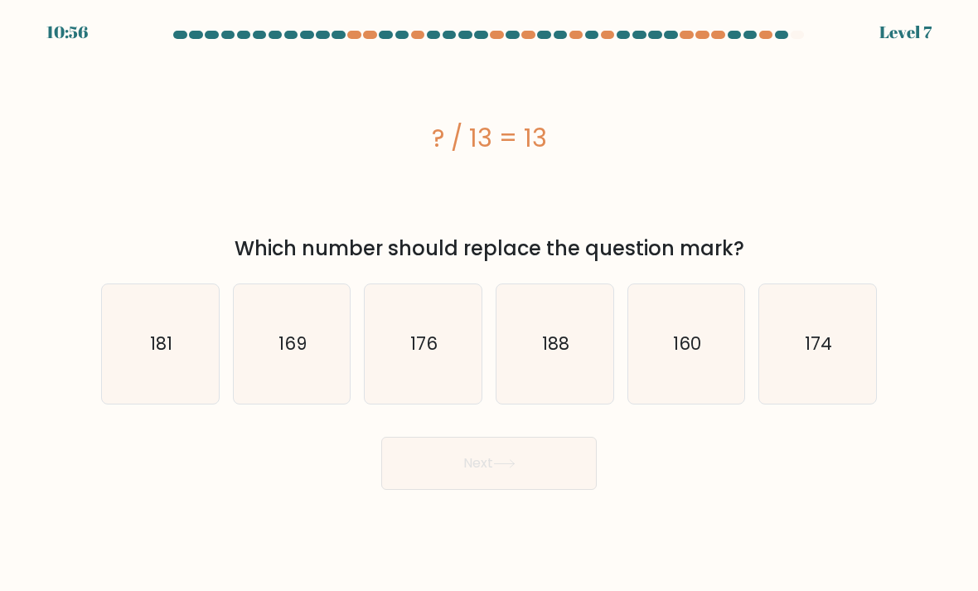
click at [323, 383] on icon "169" at bounding box center [292, 344] width 117 height 117
click at [489, 304] on input "b. 169" at bounding box center [489, 300] width 1 height 8
radio input "true"
click at [451, 488] on button "Next" at bounding box center [489, 463] width 216 height 53
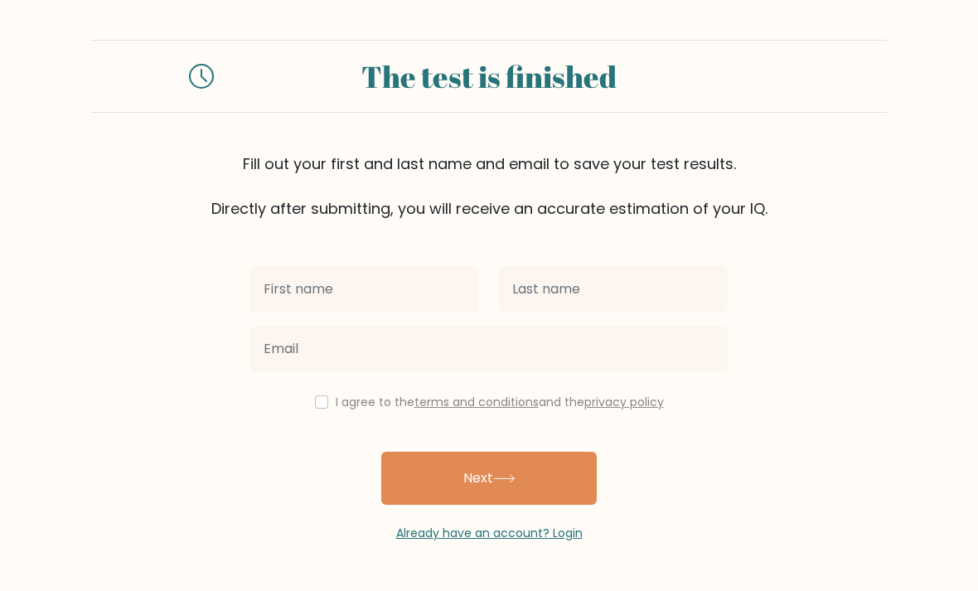
click at [399, 312] on input "text" at bounding box center [364, 289] width 229 height 46
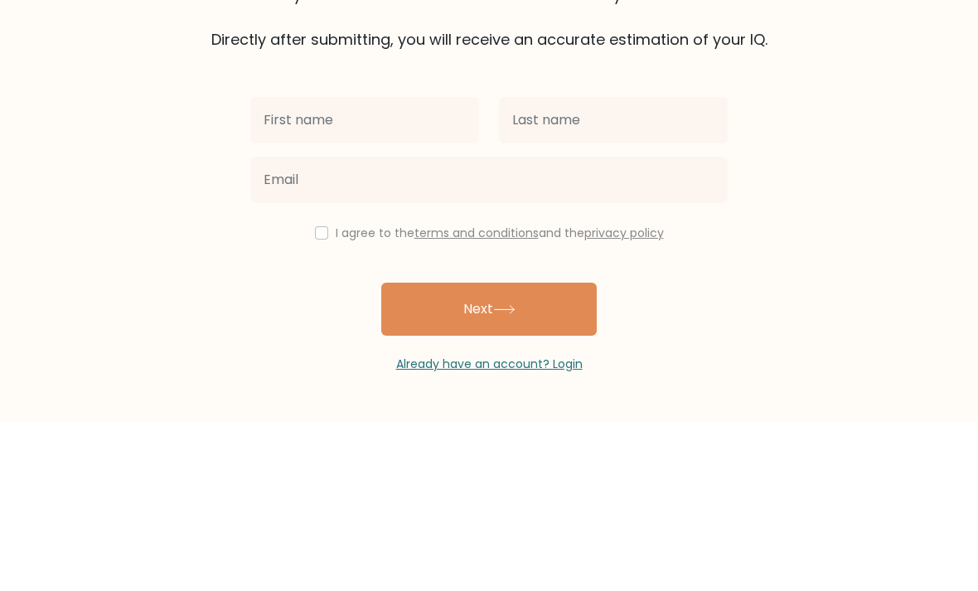
type input "M"
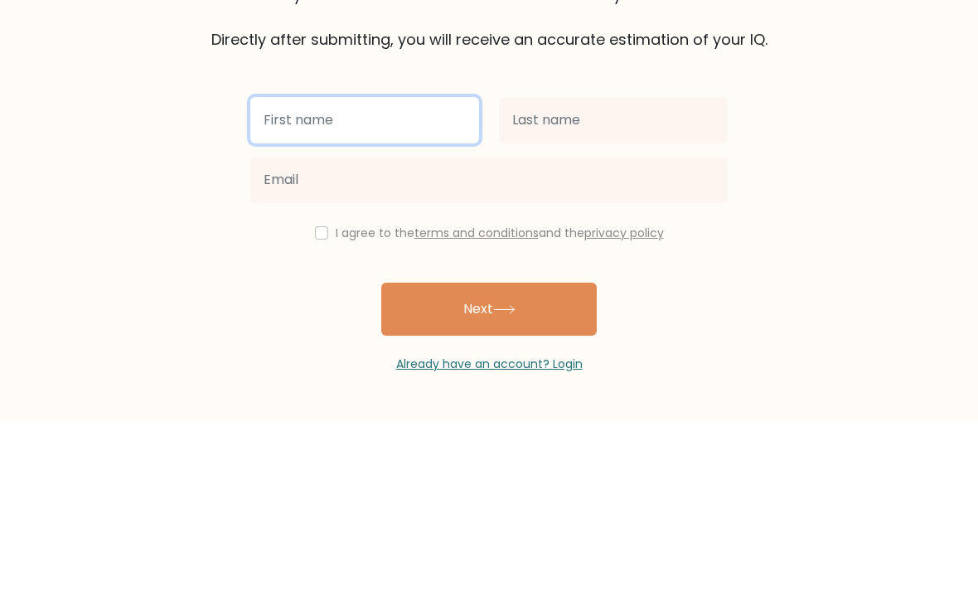
type input "Mara"
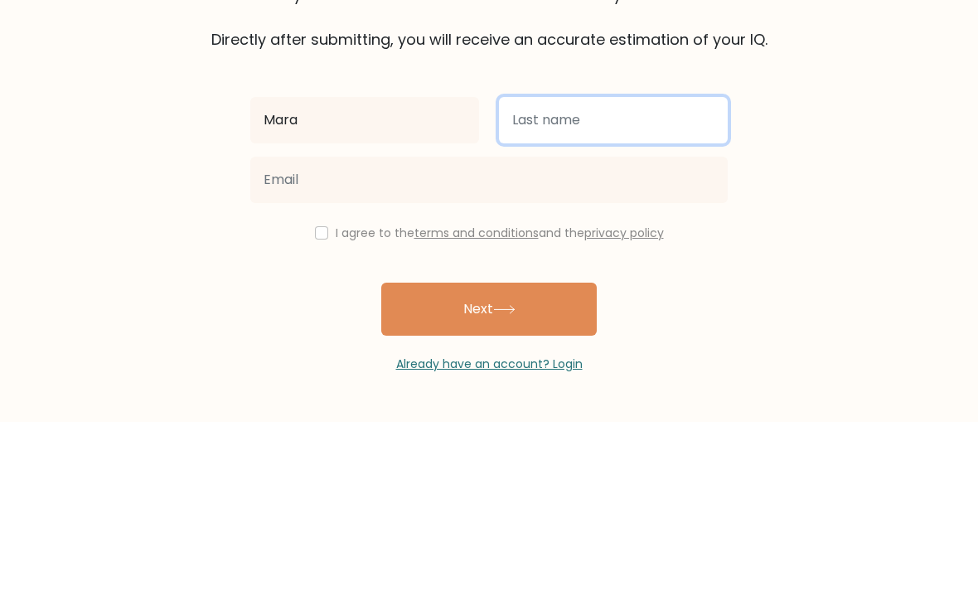
type input "[PERSON_NAME]"
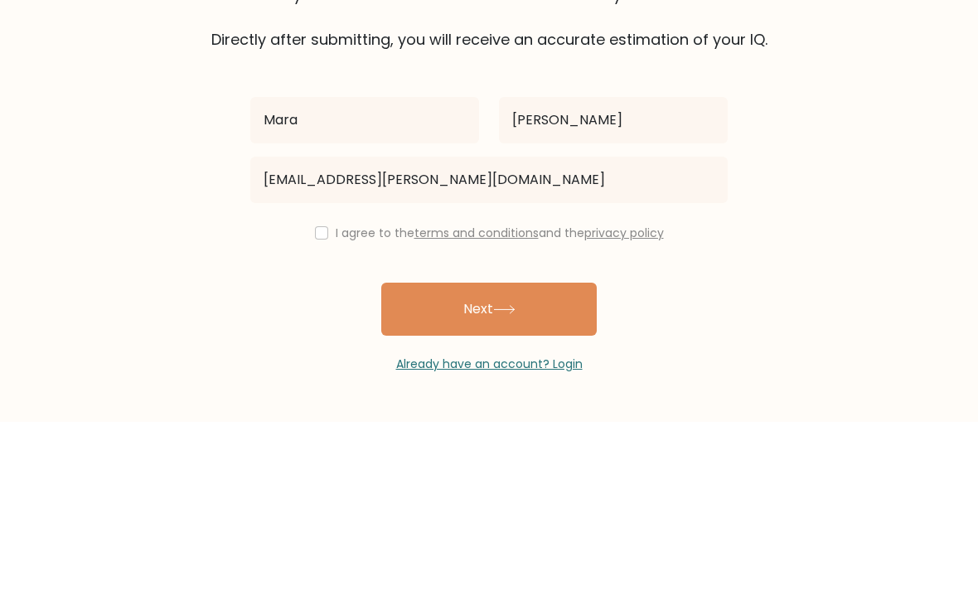
scroll to position [53, 0]
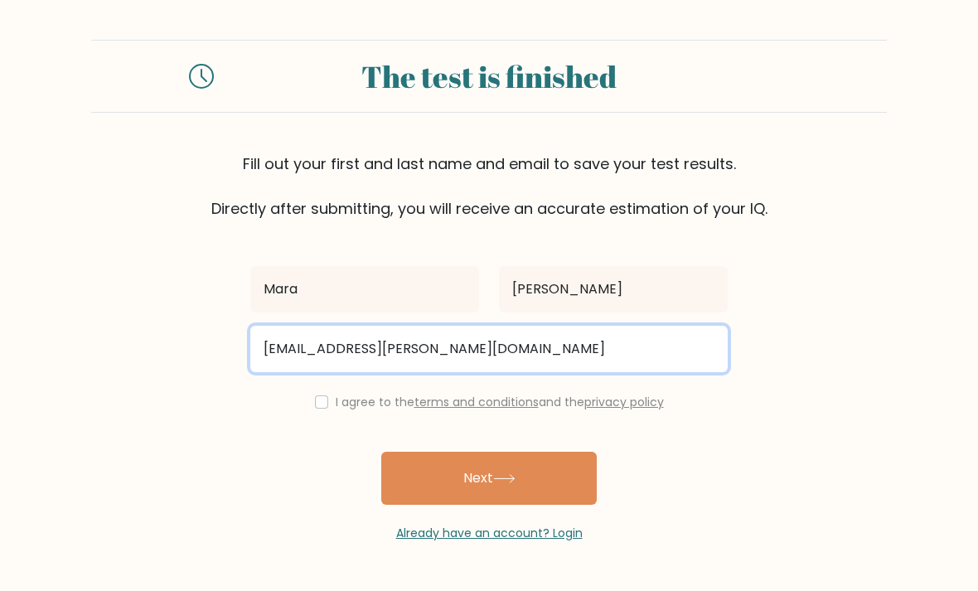
type input "mara.mchenry@hilliardschools.org"
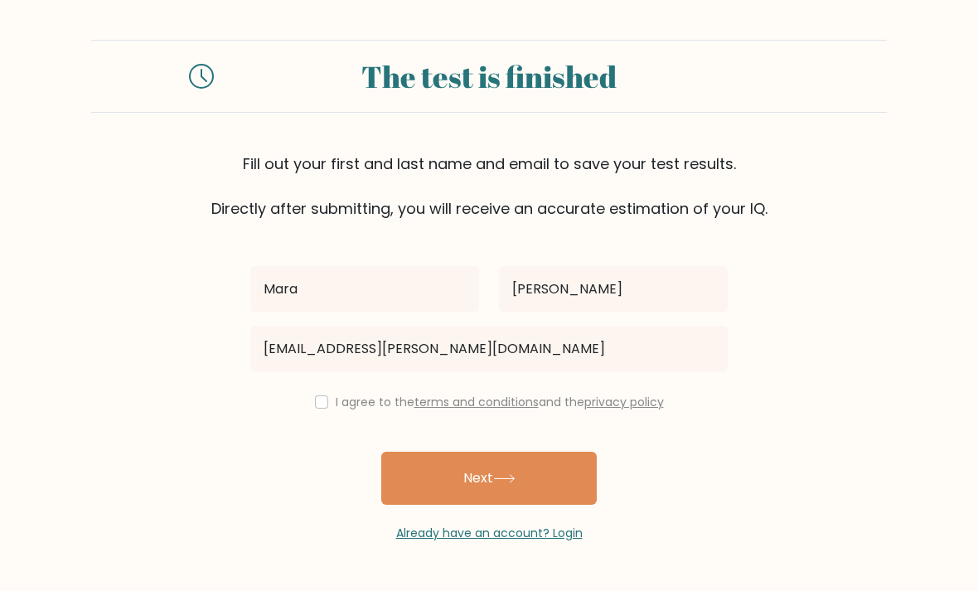
click at [317, 395] on input "checkbox" at bounding box center [321, 401] width 13 height 13
checkbox input "true"
click at [507, 452] on button "Next" at bounding box center [489, 478] width 216 height 53
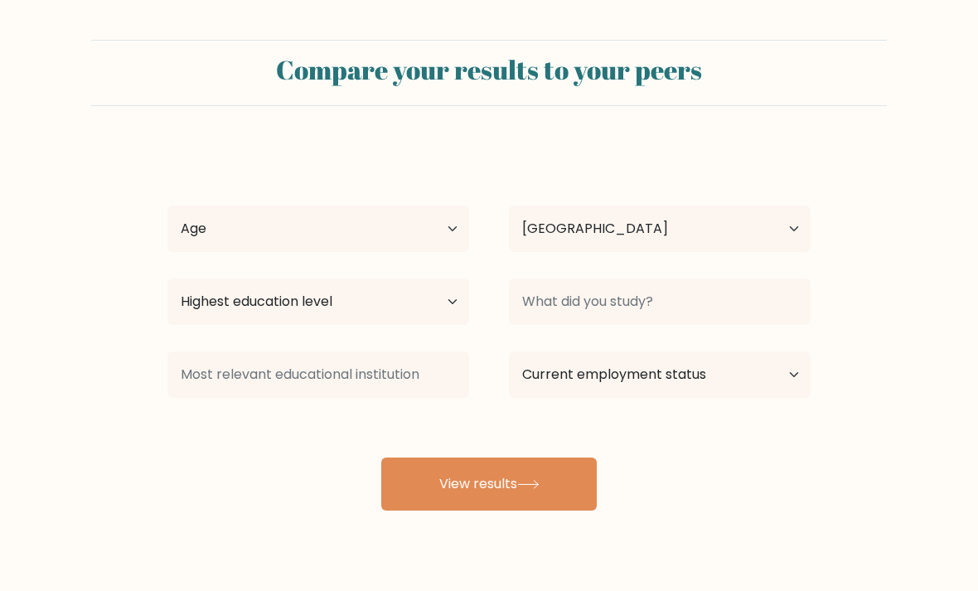
select select "US"
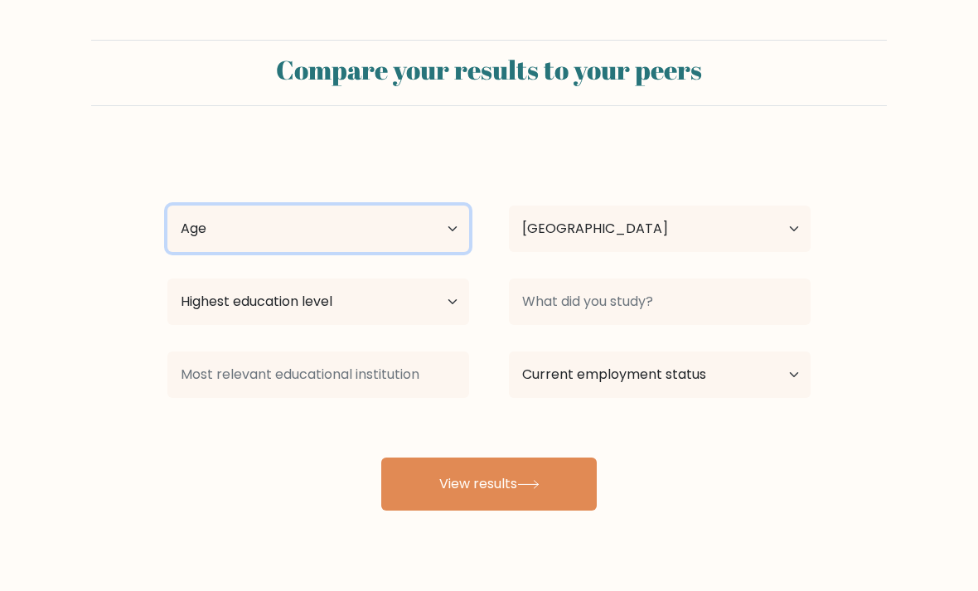
click at [407, 240] on select "Age Under [DEMOGRAPHIC_DATA] [DEMOGRAPHIC_DATA] [DEMOGRAPHIC_DATA] [DEMOGRAPHIC…" at bounding box center [318, 229] width 302 height 46
select select "min_18"
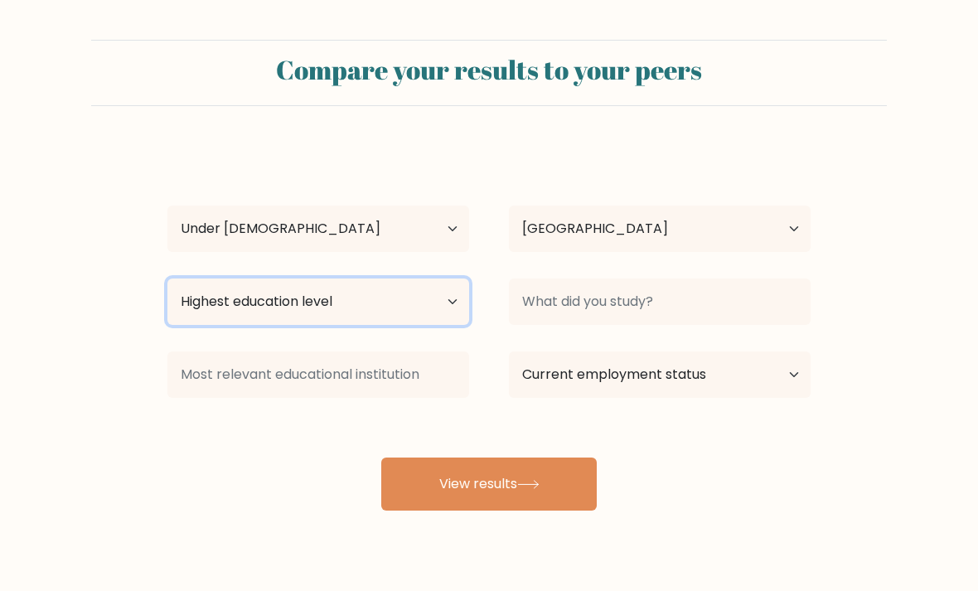
click at [429, 313] on select "Highest education level No schooling Primary Lower Secondary Upper Secondary Oc…" at bounding box center [318, 302] width 302 height 46
click at [433, 292] on select "Highest education level No schooling Primary Lower Secondary Upper Secondary Oc…" at bounding box center [318, 302] width 302 height 46
select select "lower_secondary"
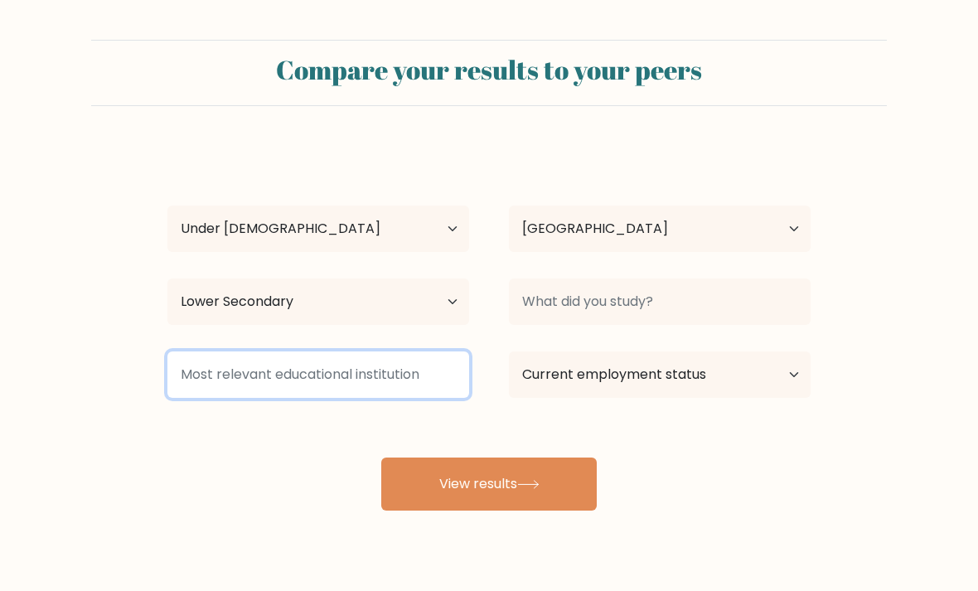
click at [388, 354] on input at bounding box center [318, 375] width 302 height 46
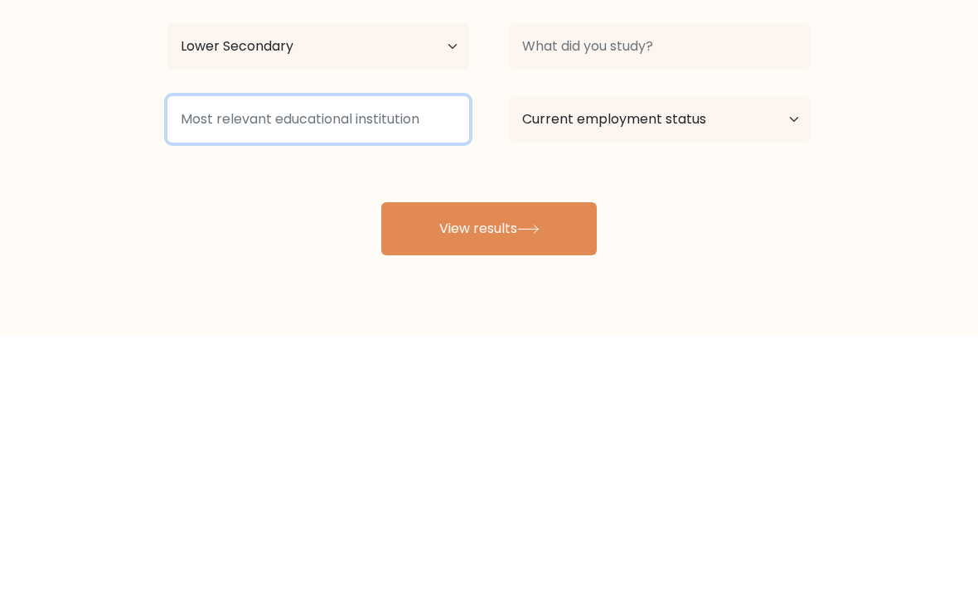
type input "I"
type input "Highschool"
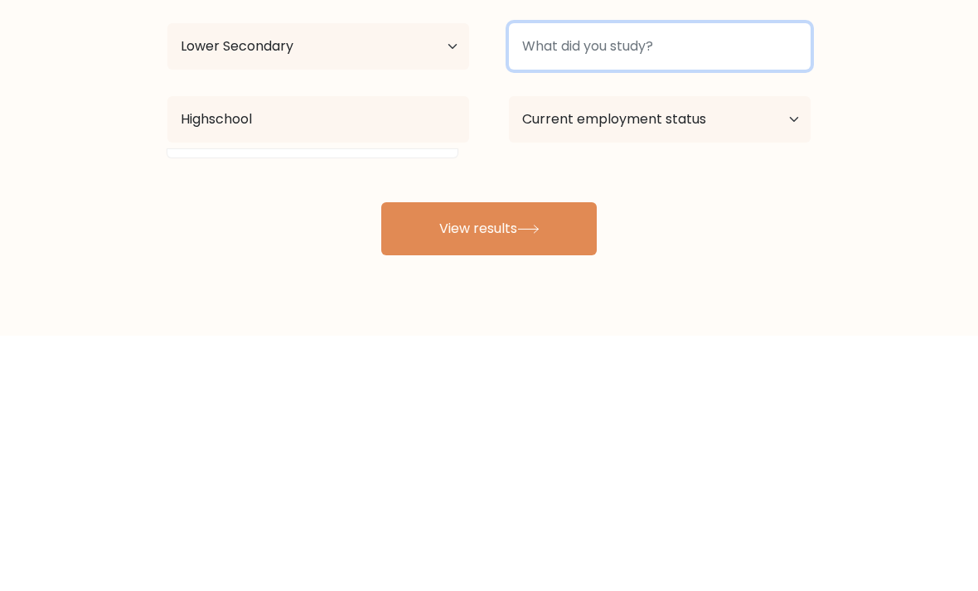
click at [764, 279] on input at bounding box center [660, 302] width 302 height 46
type input "Nothing"
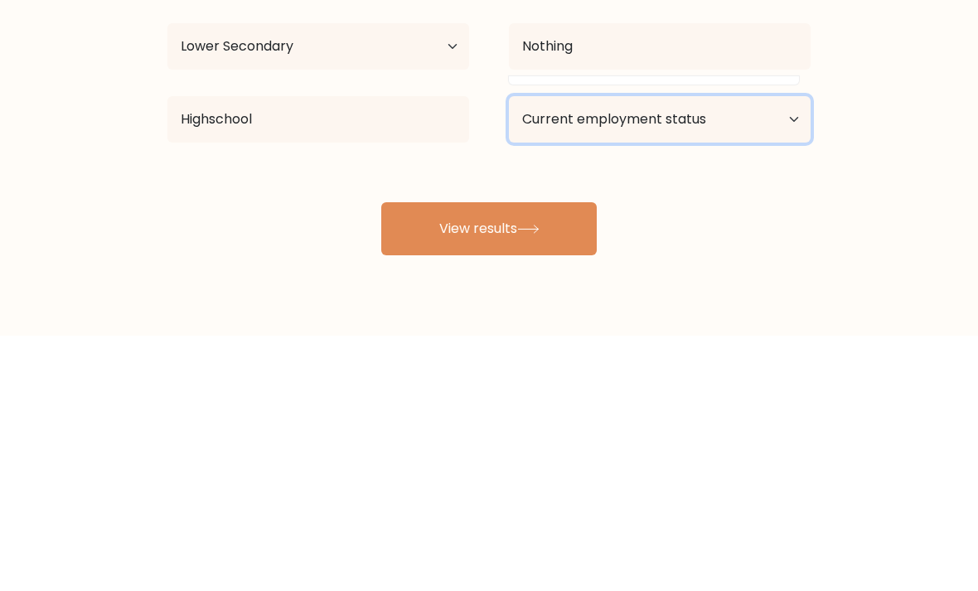
click at [783, 352] on select "Current employment status Employed Student Retired Other / prefer not to answer" at bounding box center [660, 375] width 302 height 46
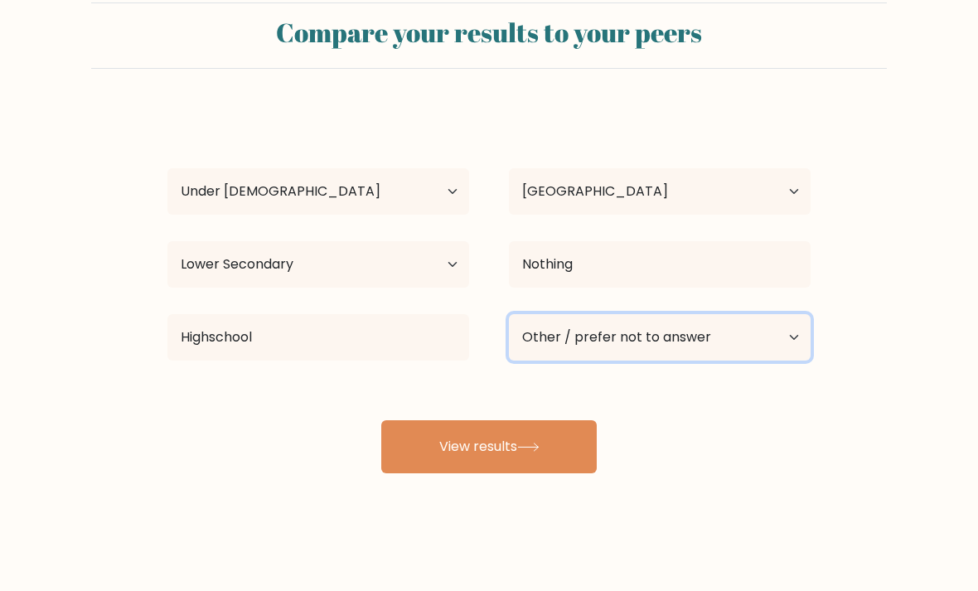
click at [744, 316] on select "Current employment status Employed Student Retired Other / prefer not to answer" at bounding box center [660, 337] width 302 height 46
select select "student"
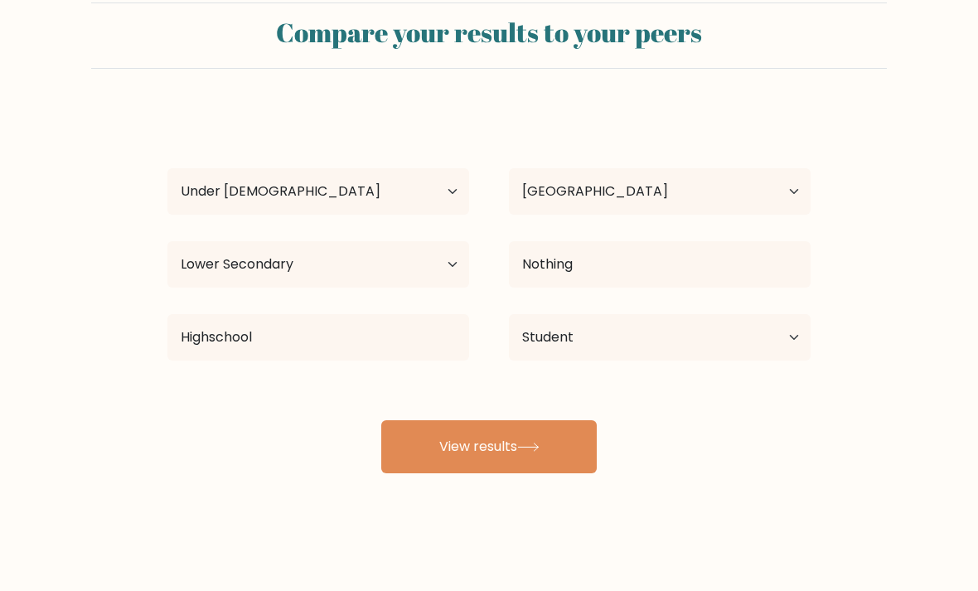
click at [553, 445] on button "View results" at bounding box center [489, 446] width 216 height 53
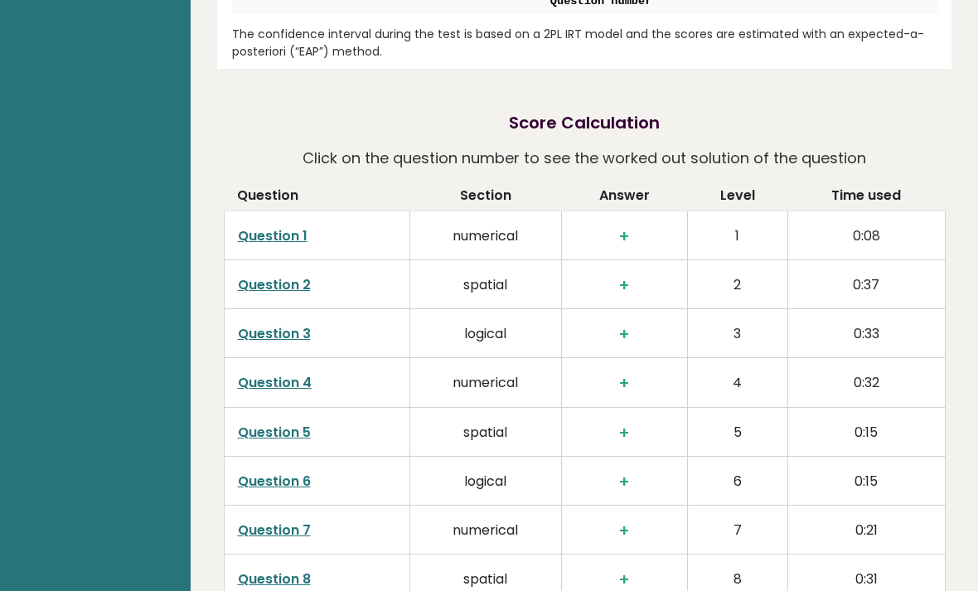
scroll to position [2455, 0]
